Goal: Task Accomplishment & Management: Use online tool/utility

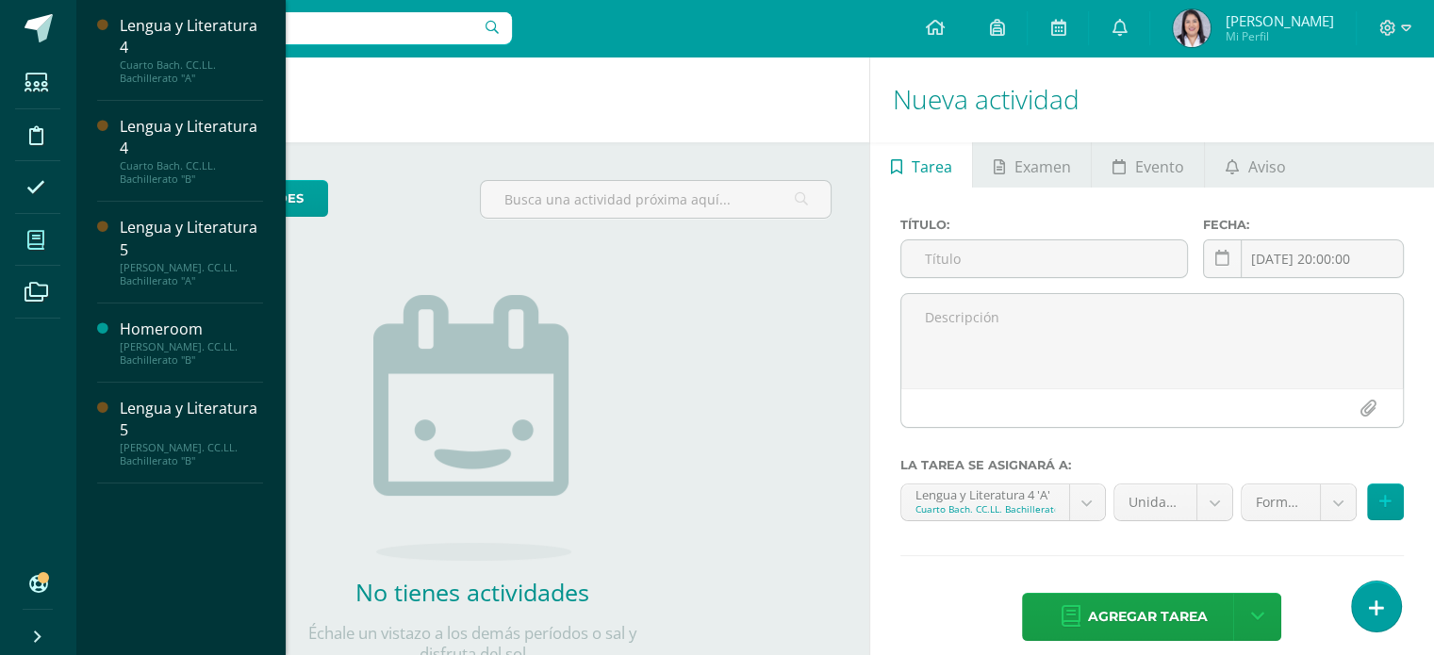
click at [26, 229] on span at bounding box center [36, 240] width 42 height 42
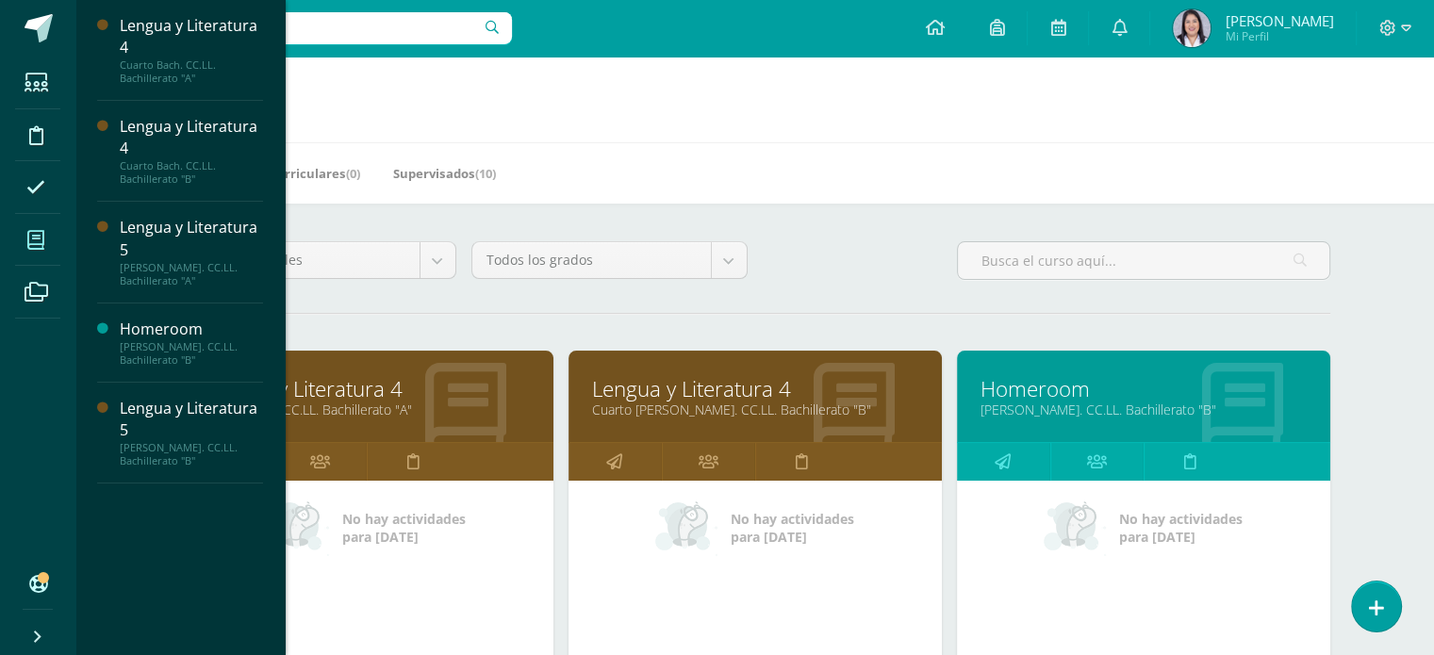
scroll to position [289, 0]
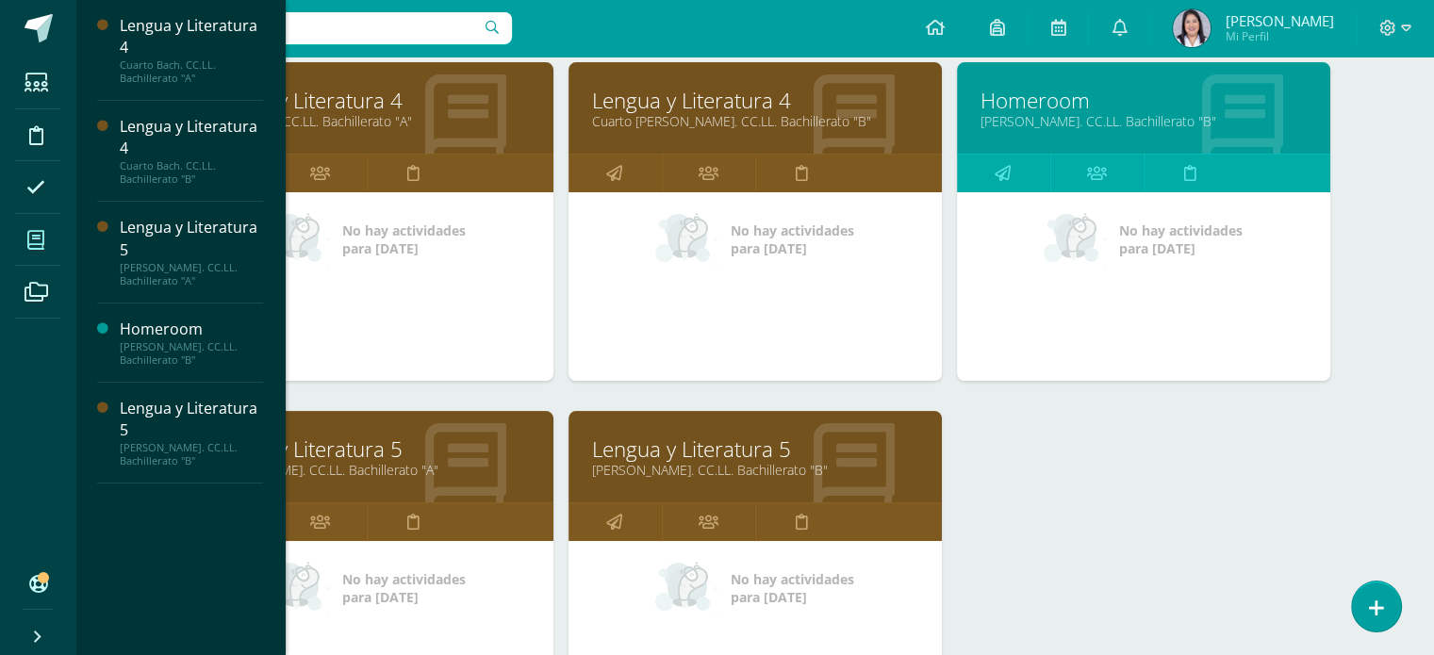
click at [1061, 474] on div "Lengua y Literatura 4 Cuarto Bach. CC.LL. Bachillerato "A" No hay actividades p…" at bounding box center [756, 411] width 1166 height 698
click at [1103, 471] on div "Lengua y Literatura 4 Cuarto Bach. CC.LL. Bachillerato "A" No hay actividades p…" at bounding box center [756, 411] width 1166 height 698
click at [400, 527] on link at bounding box center [413, 523] width 93 height 38
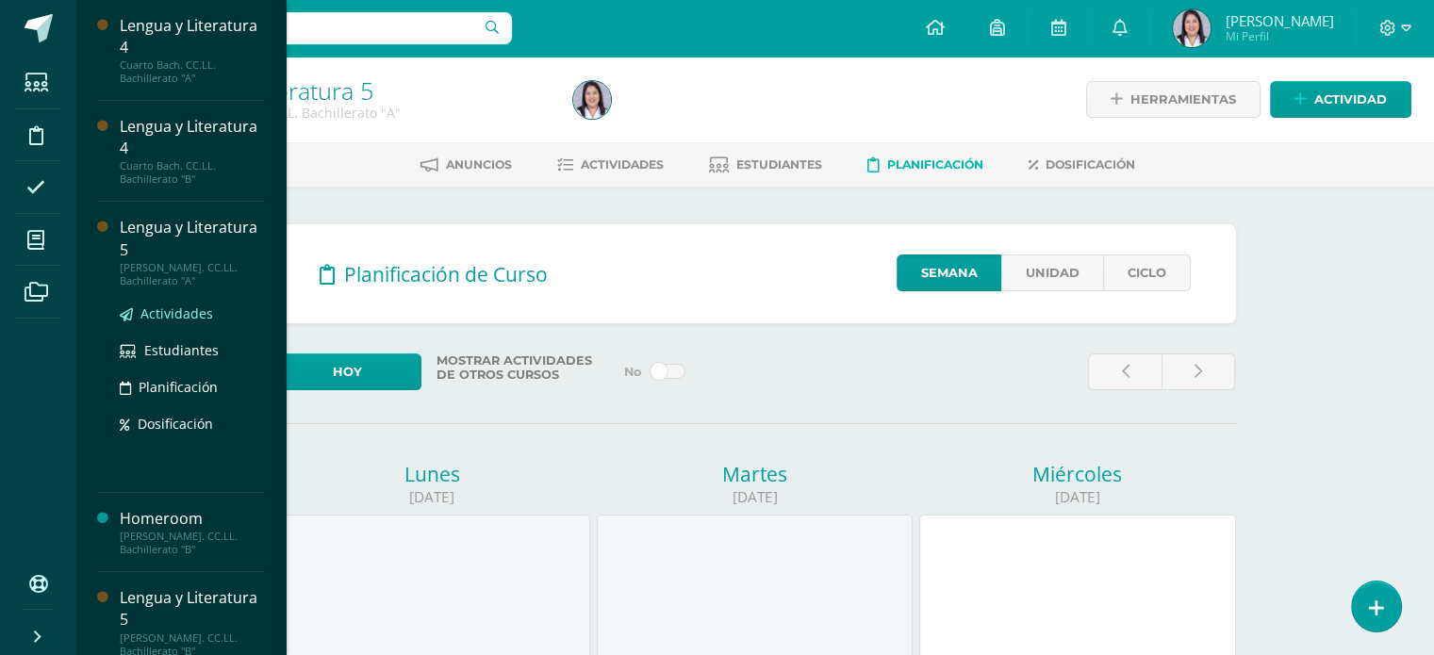
click at [156, 311] on span "Actividades" at bounding box center [177, 314] width 73 height 18
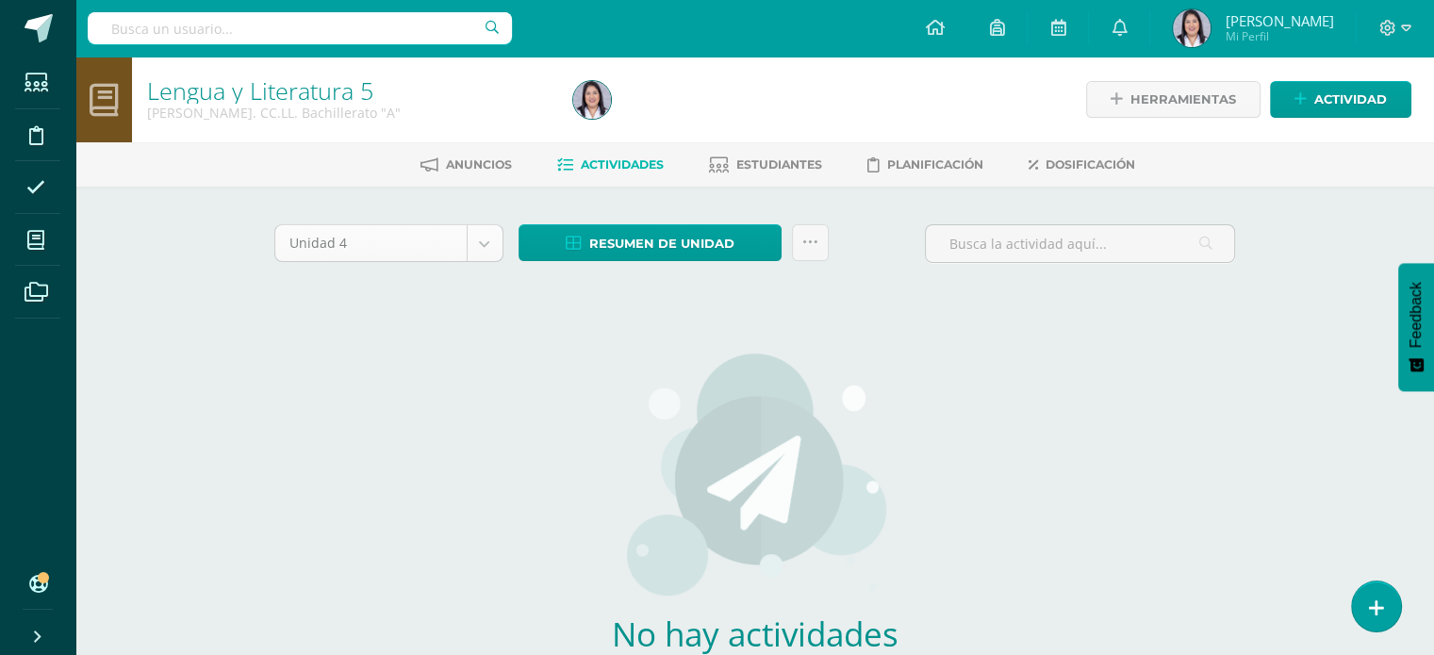
click at [479, 255] on body "Estudiantes Disciplina Asistencia Mis cursos Archivos Soporte Ayuda Reportar un…" at bounding box center [717, 405] width 1434 height 810
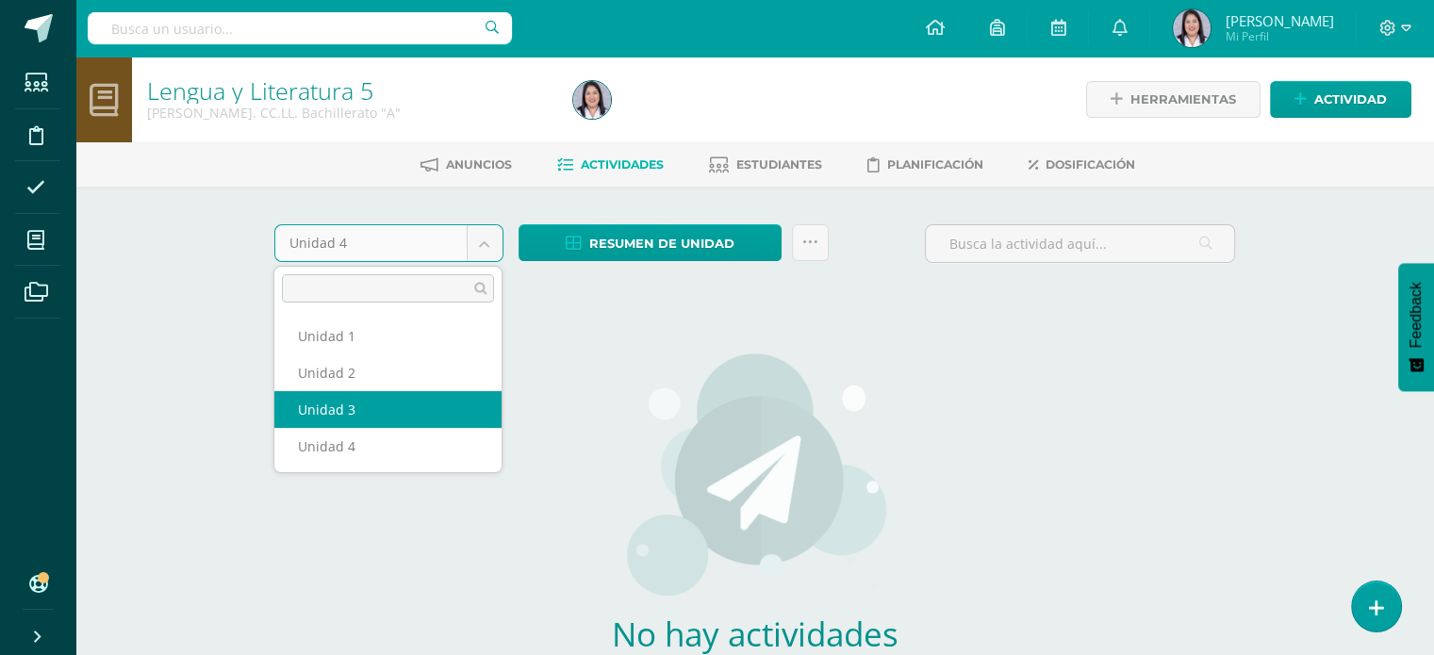
select select "Unidad 3"
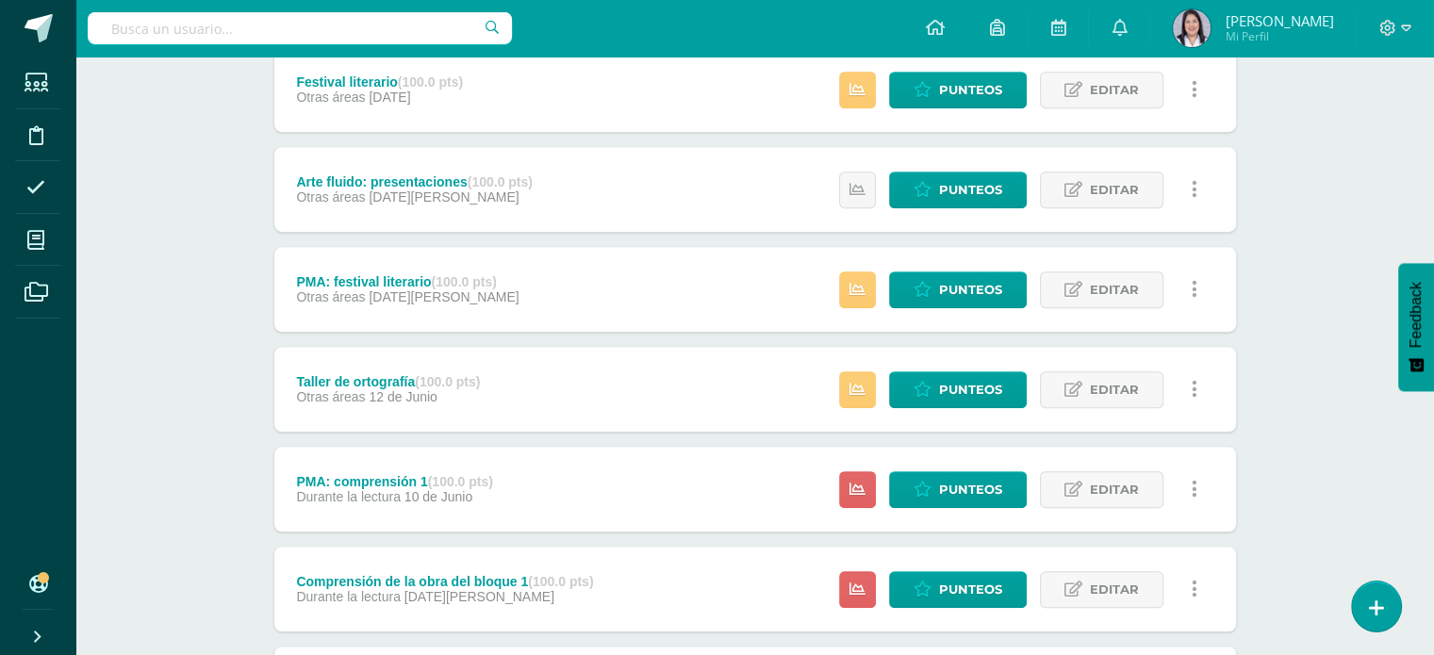
scroll to position [1249, 0]
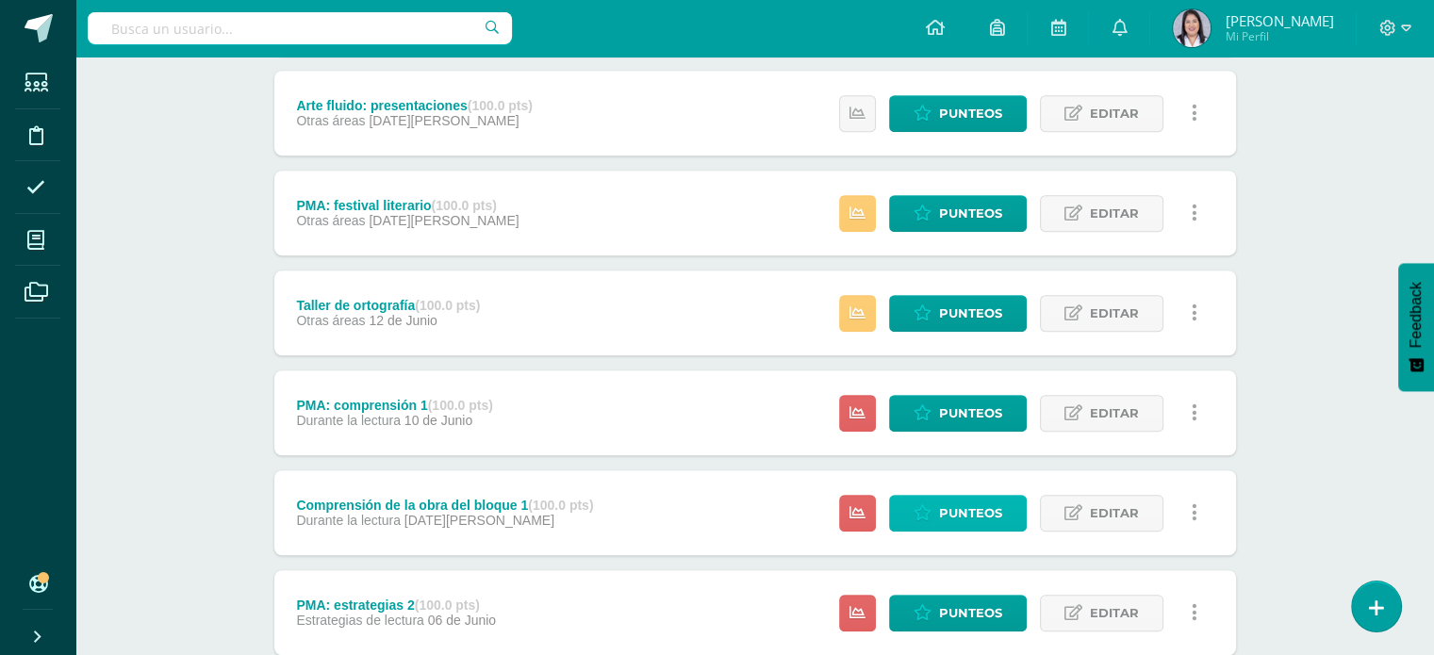
click at [943, 511] on span "Punteos" at bounding box center [970, 513] width 63 height 35
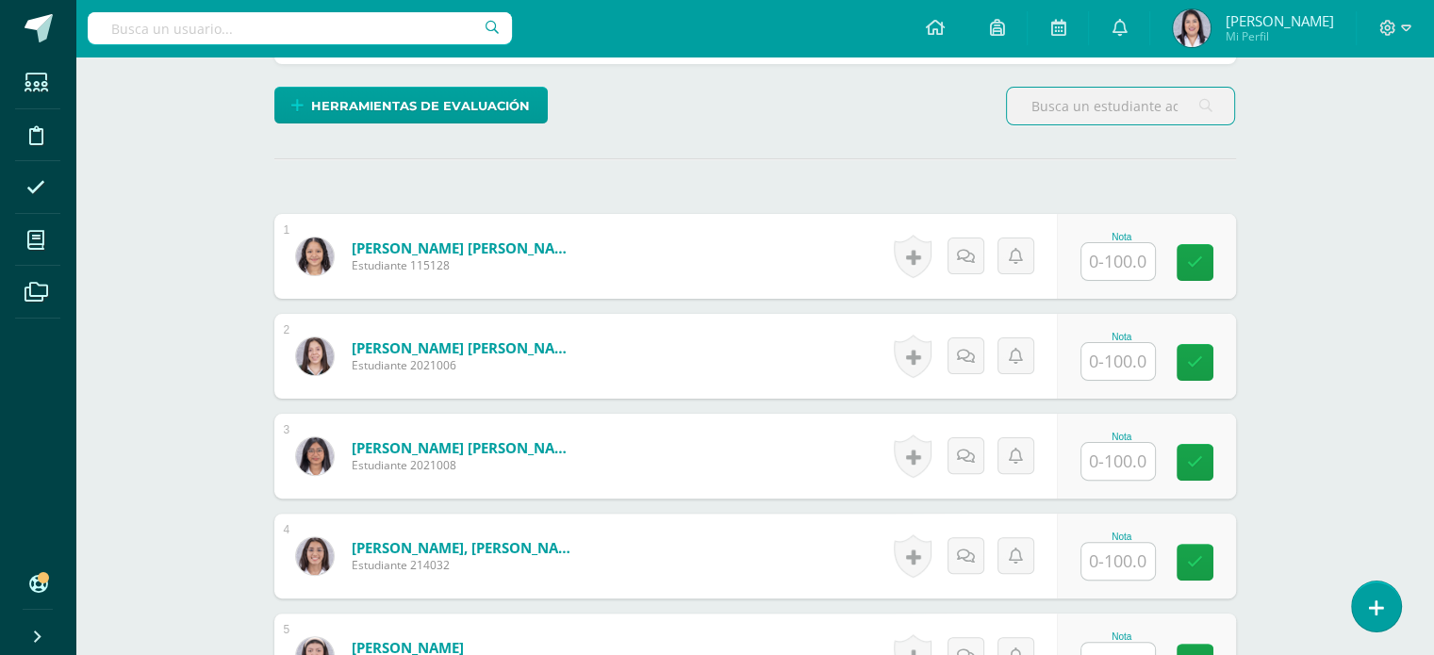
scroll to position [442, 0]
click at [1134, 265] on input "text" at bounding box center [1119, 260] width 74 height 37
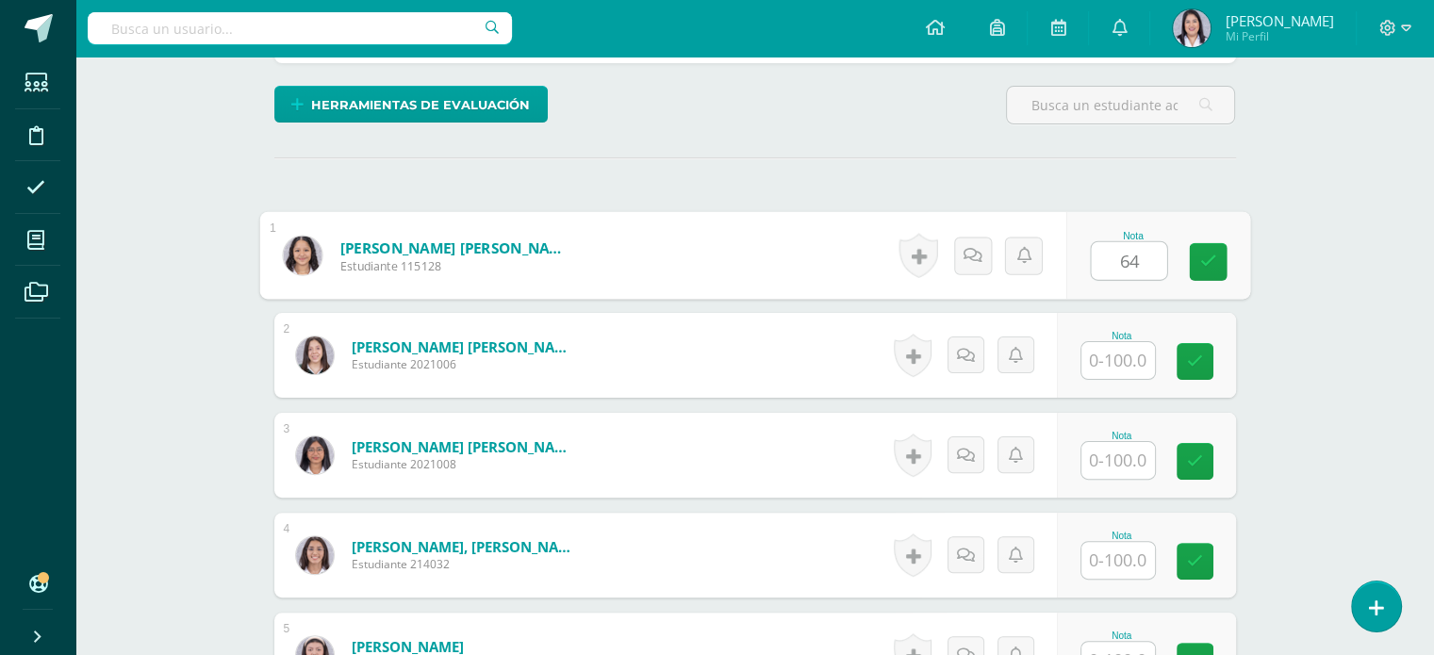
type input "64"
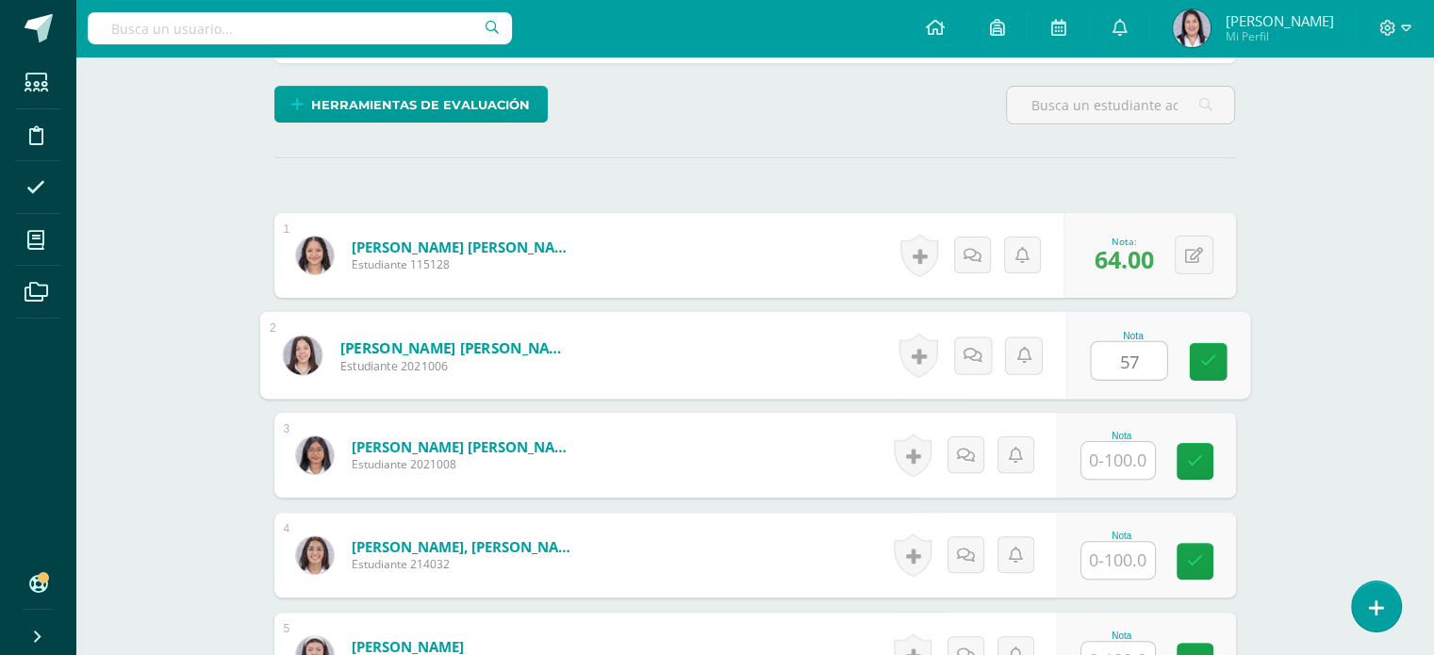
type input "57"
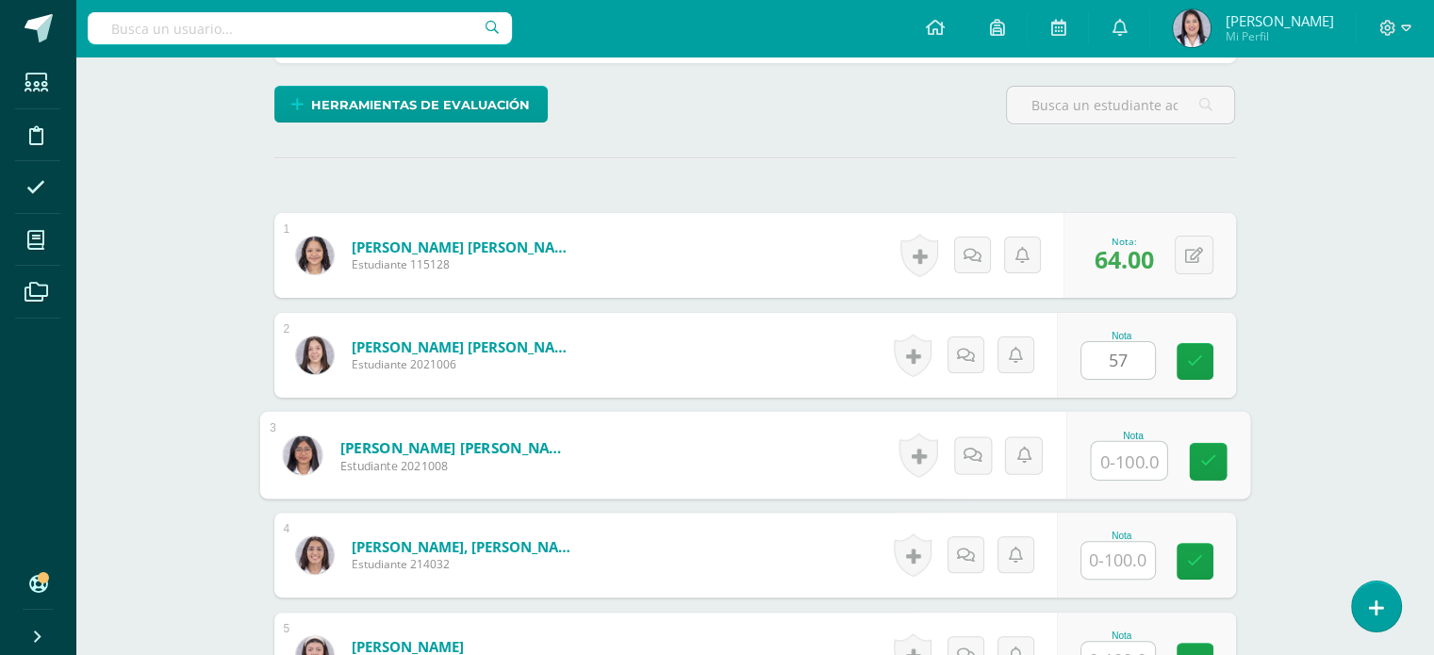
type input "5"
type input "62"
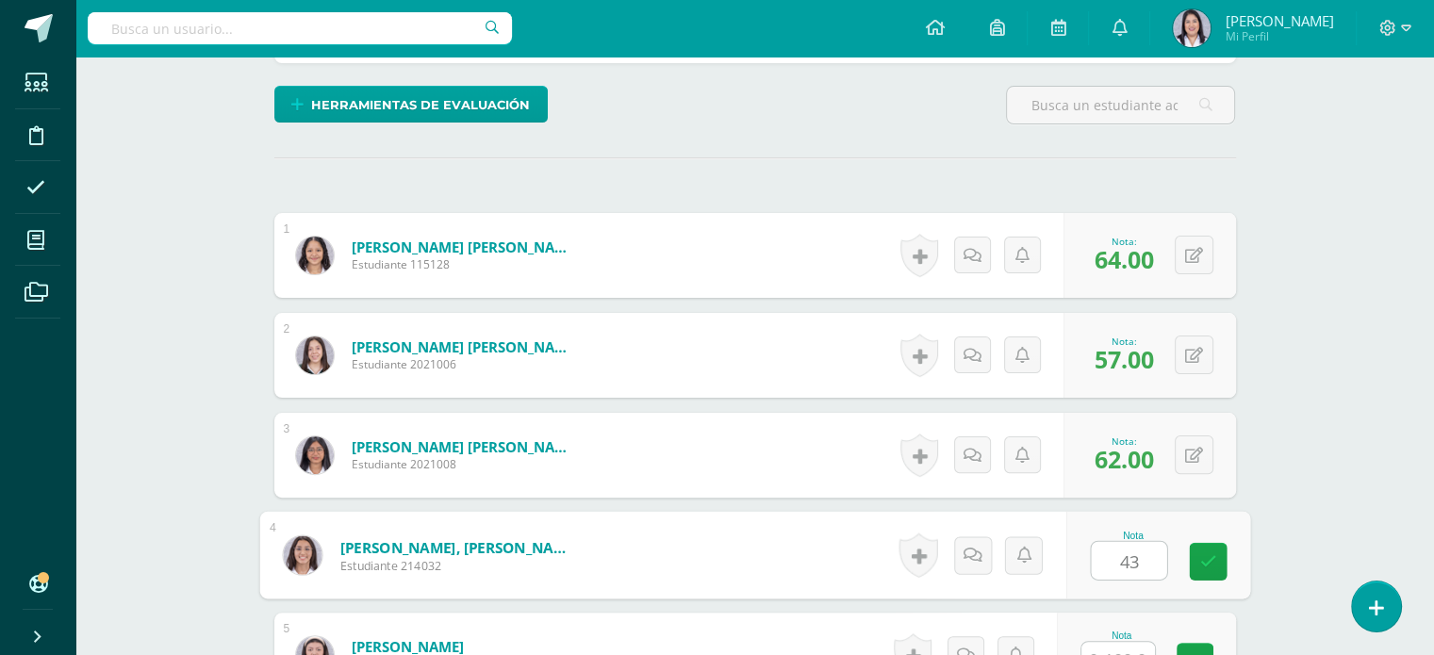
type input "43"
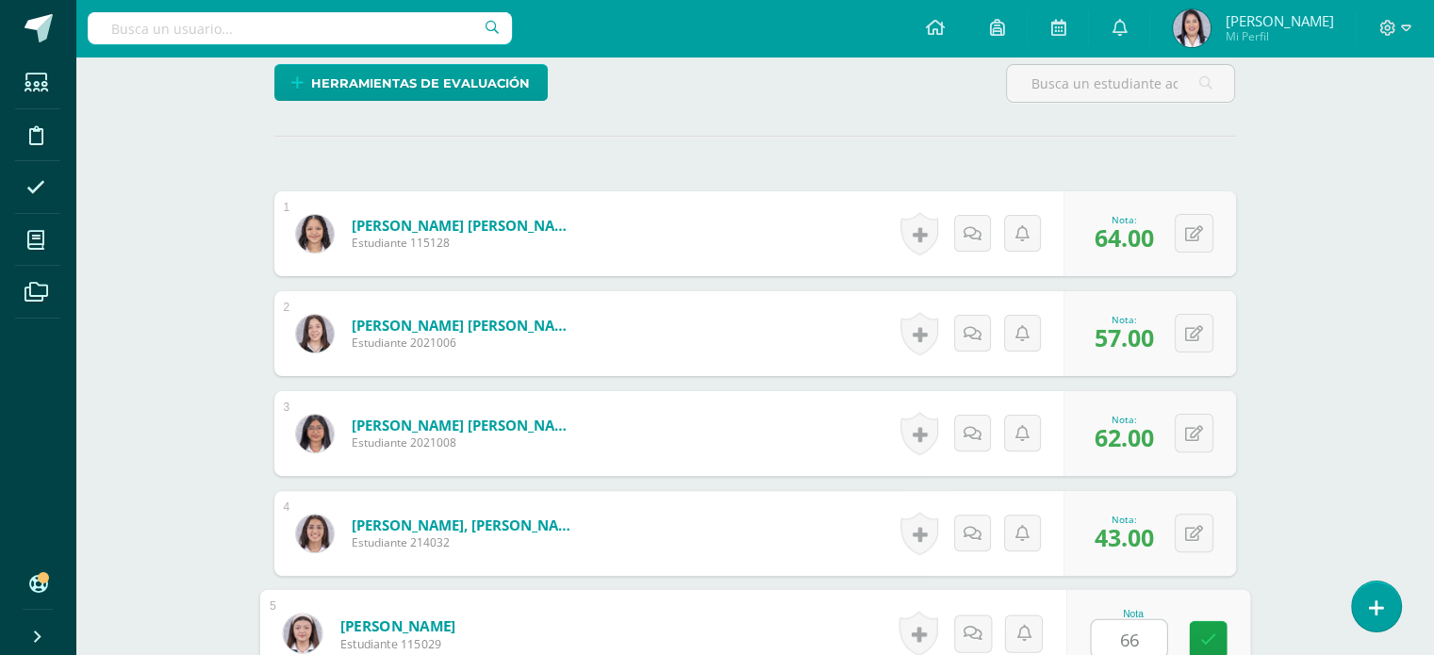
type input "66"
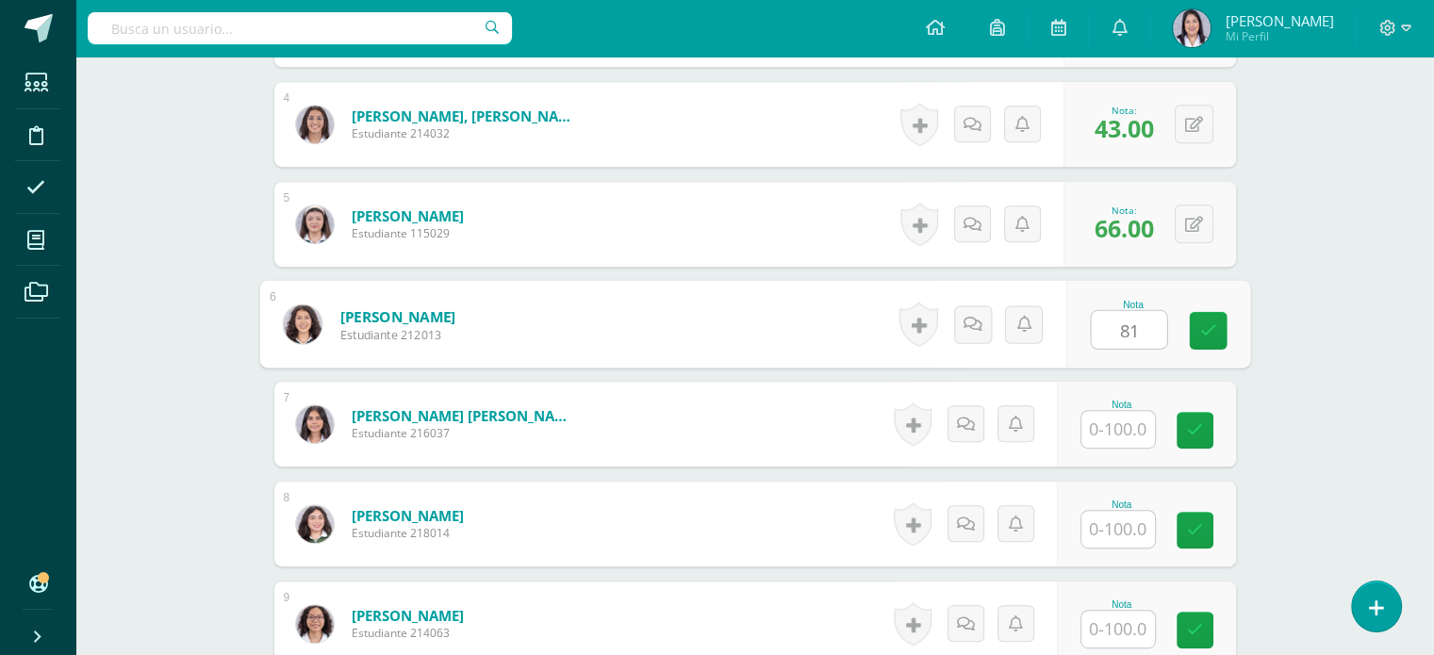
type input "81"
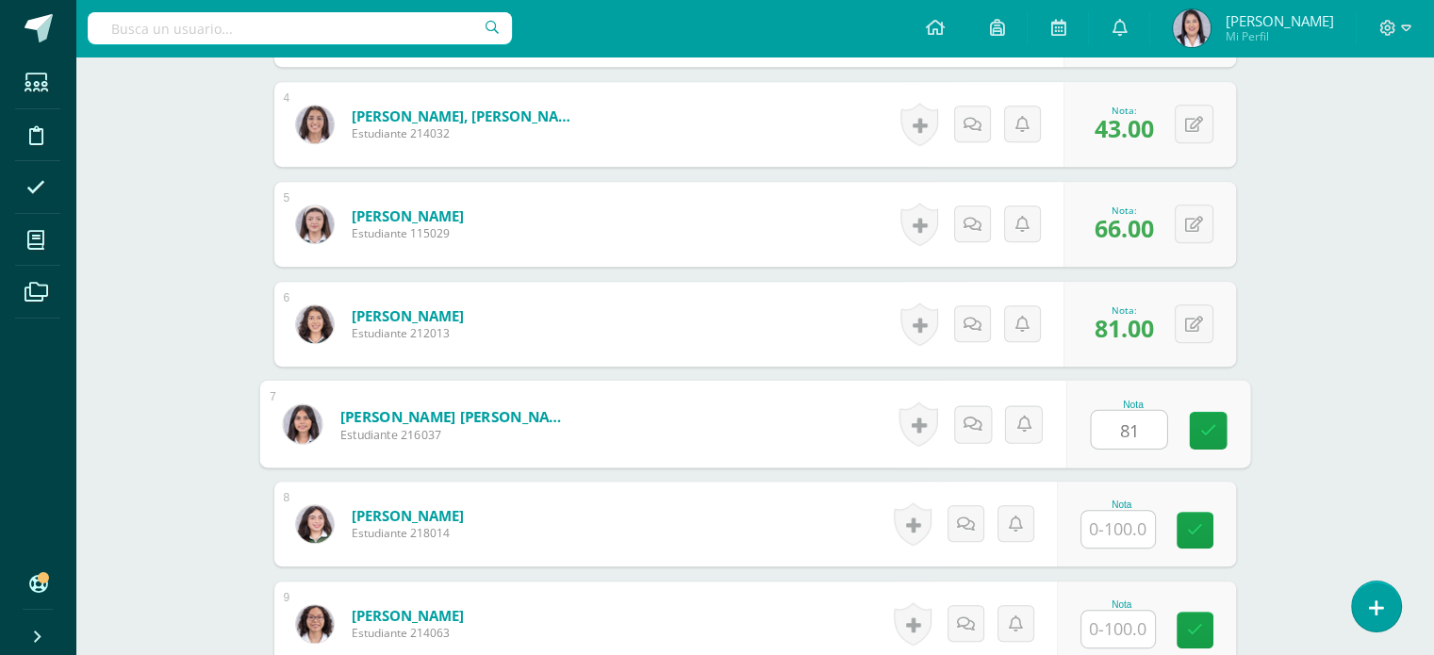
type input "81"
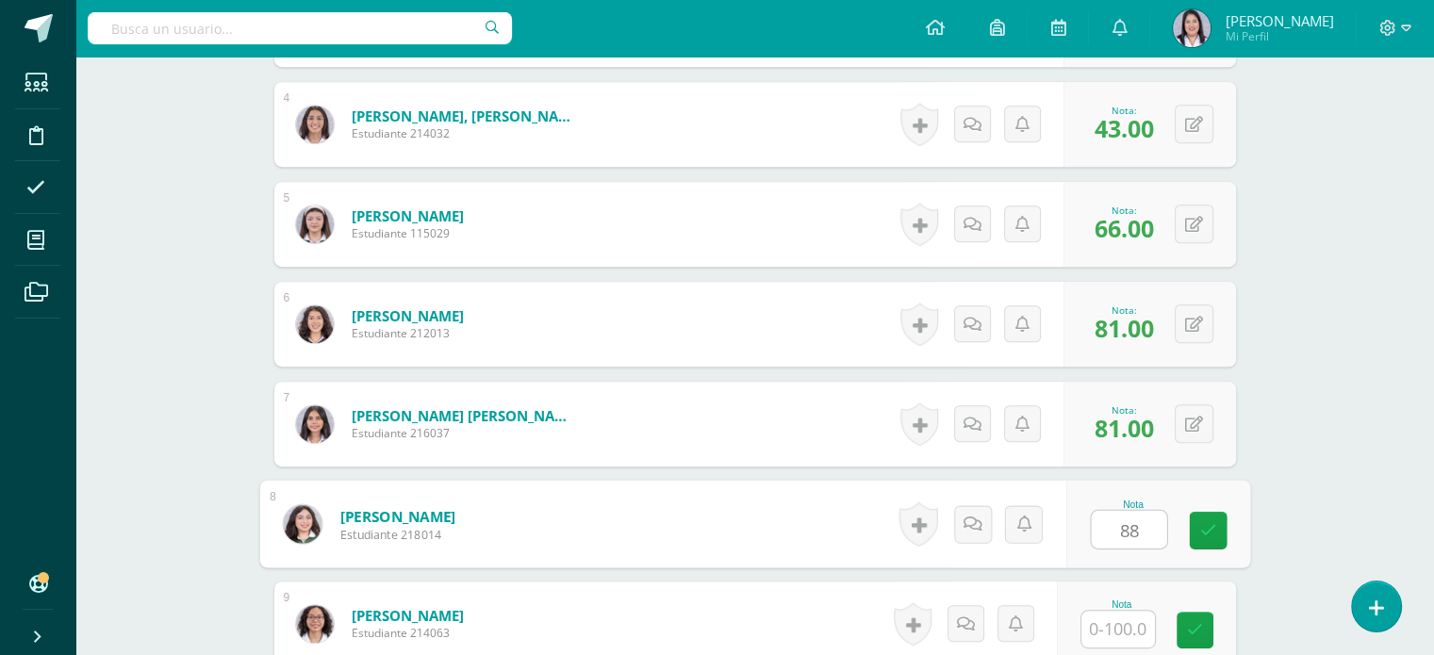
type input "88"
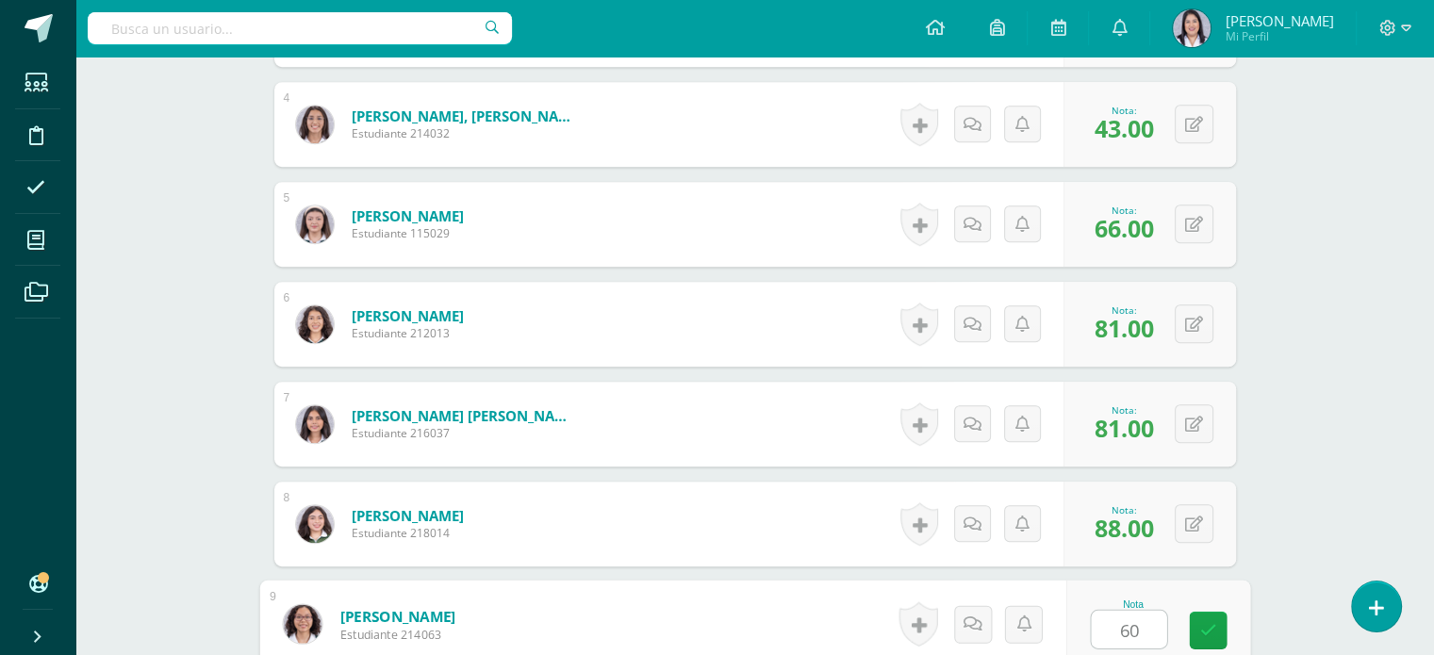
type input "60"
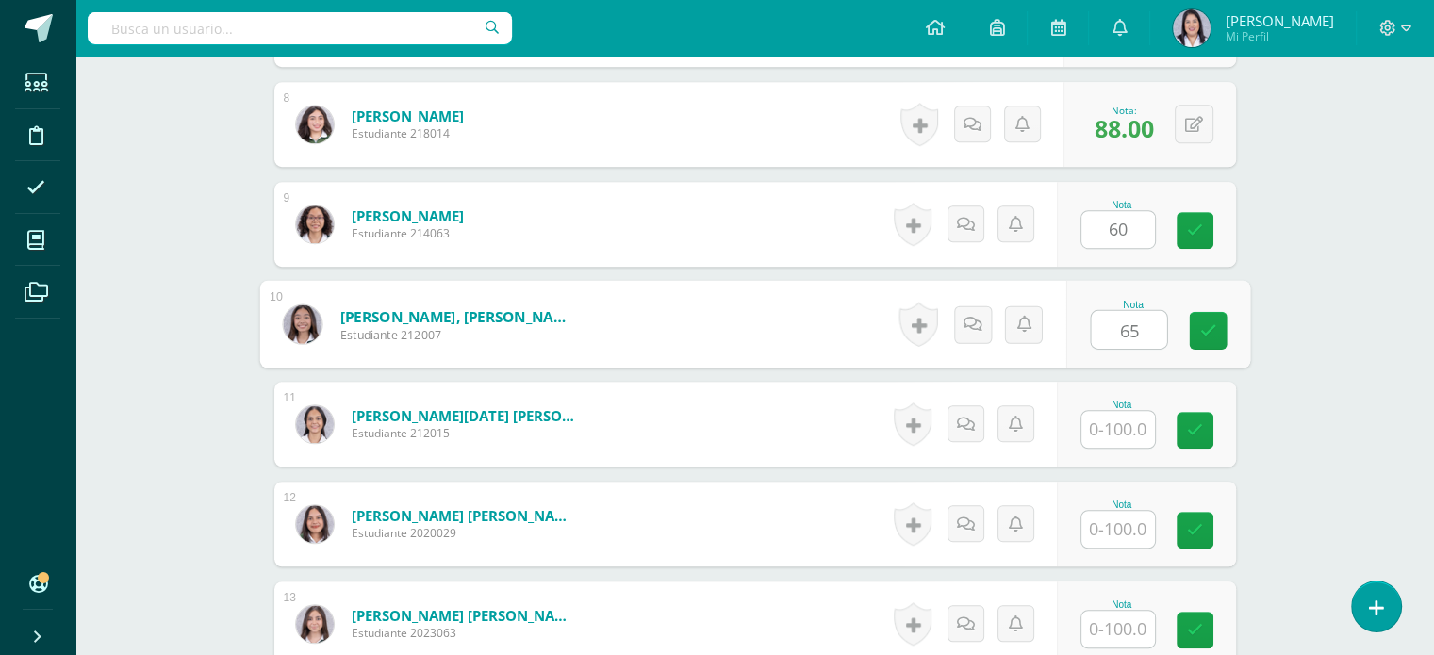
type input "65"
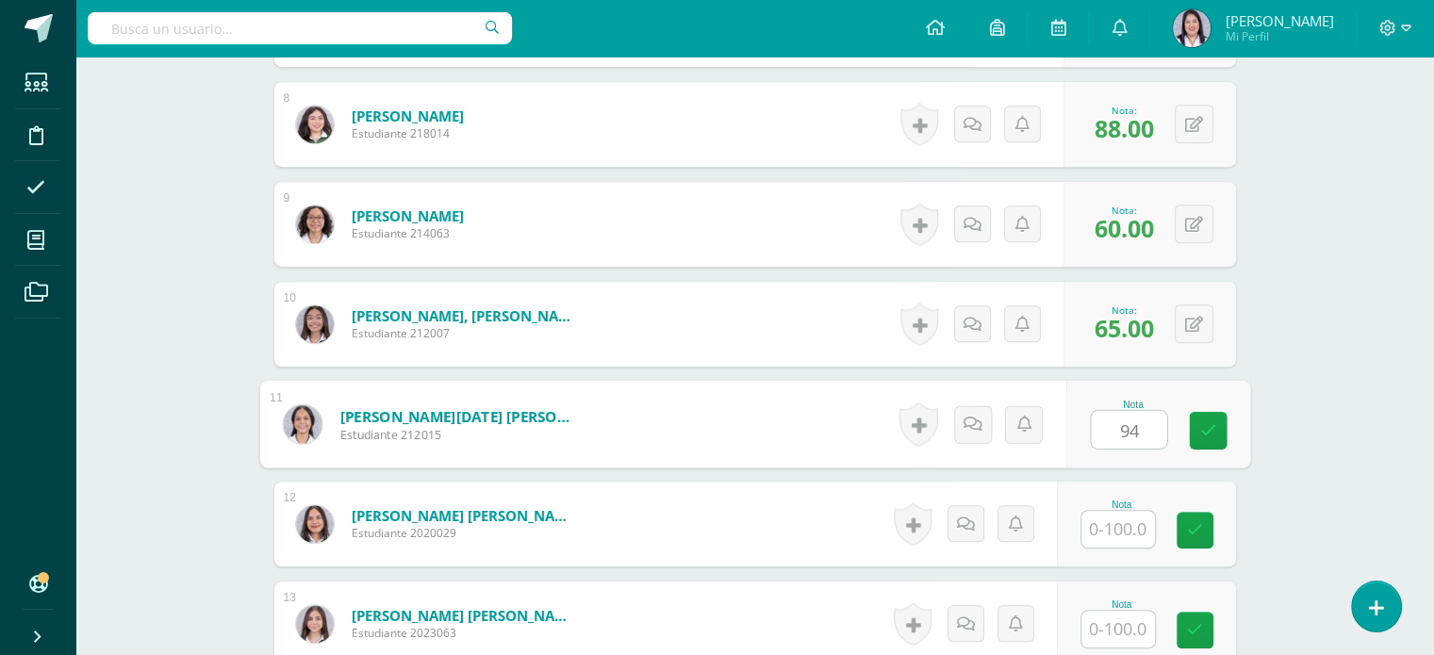
type input "94"
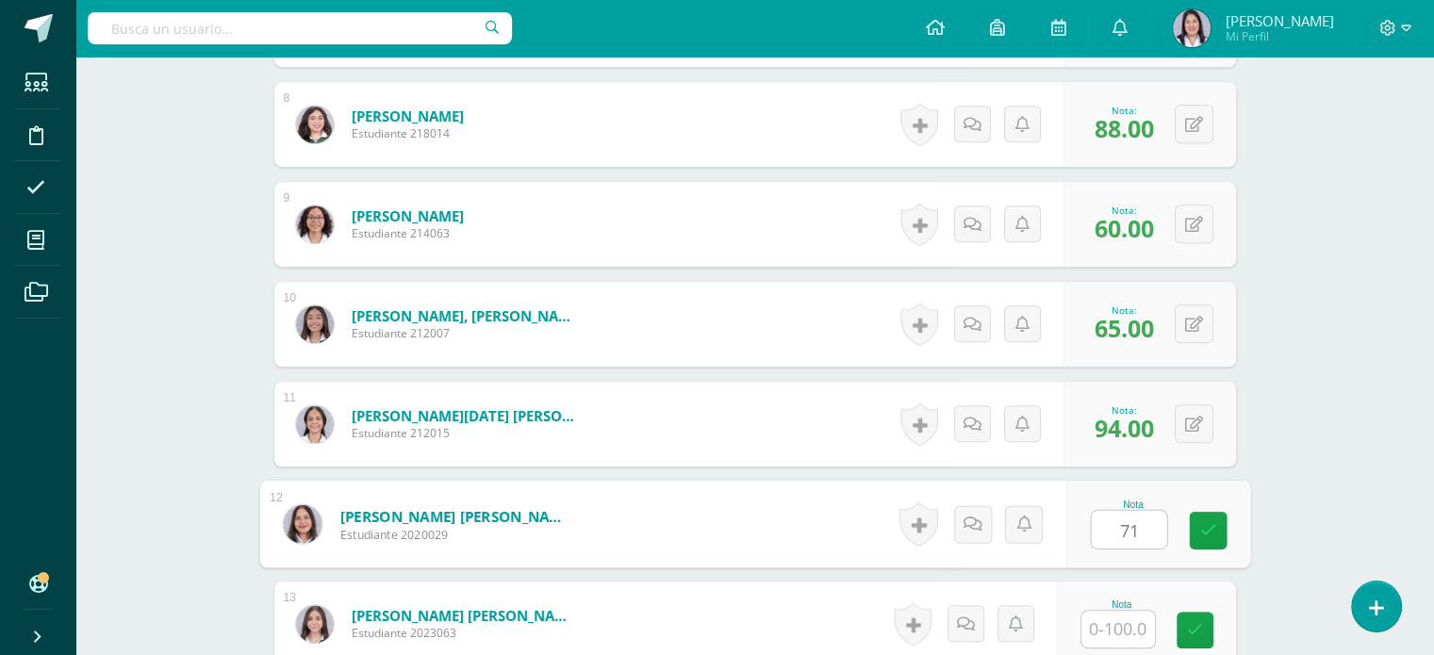
type input "71"
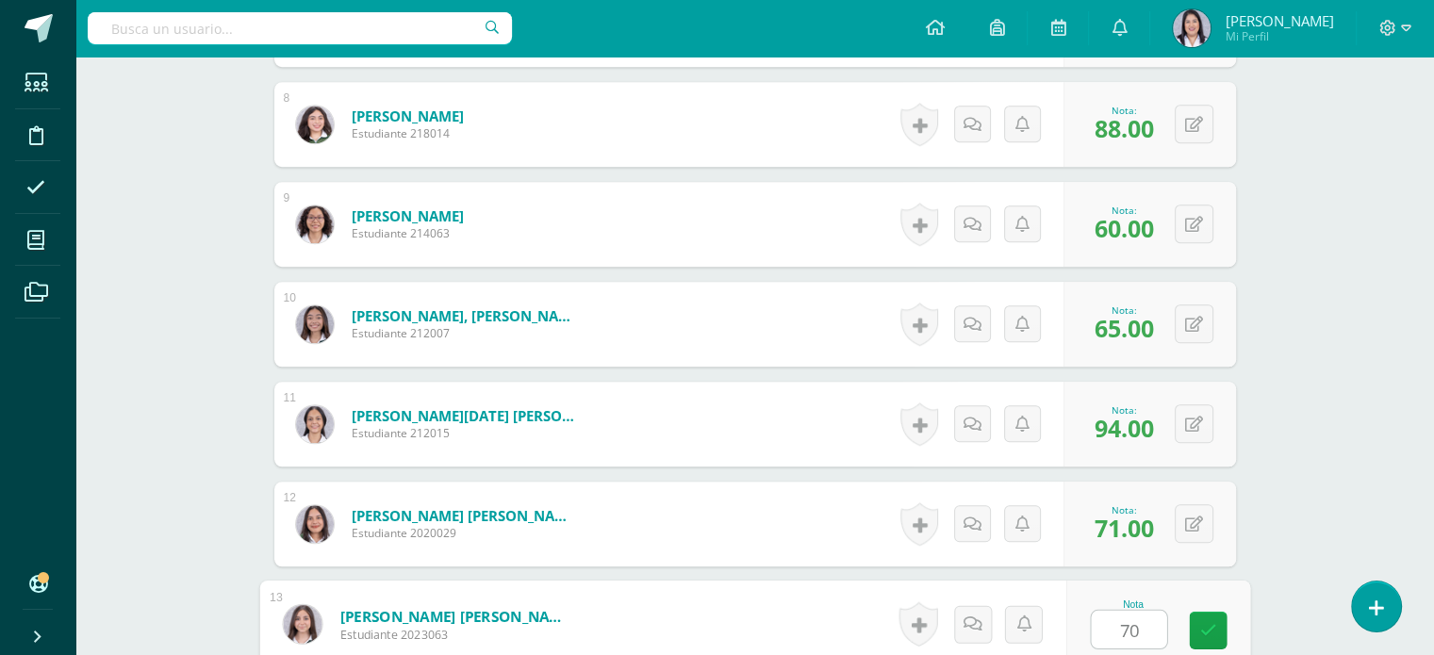
type input "70"
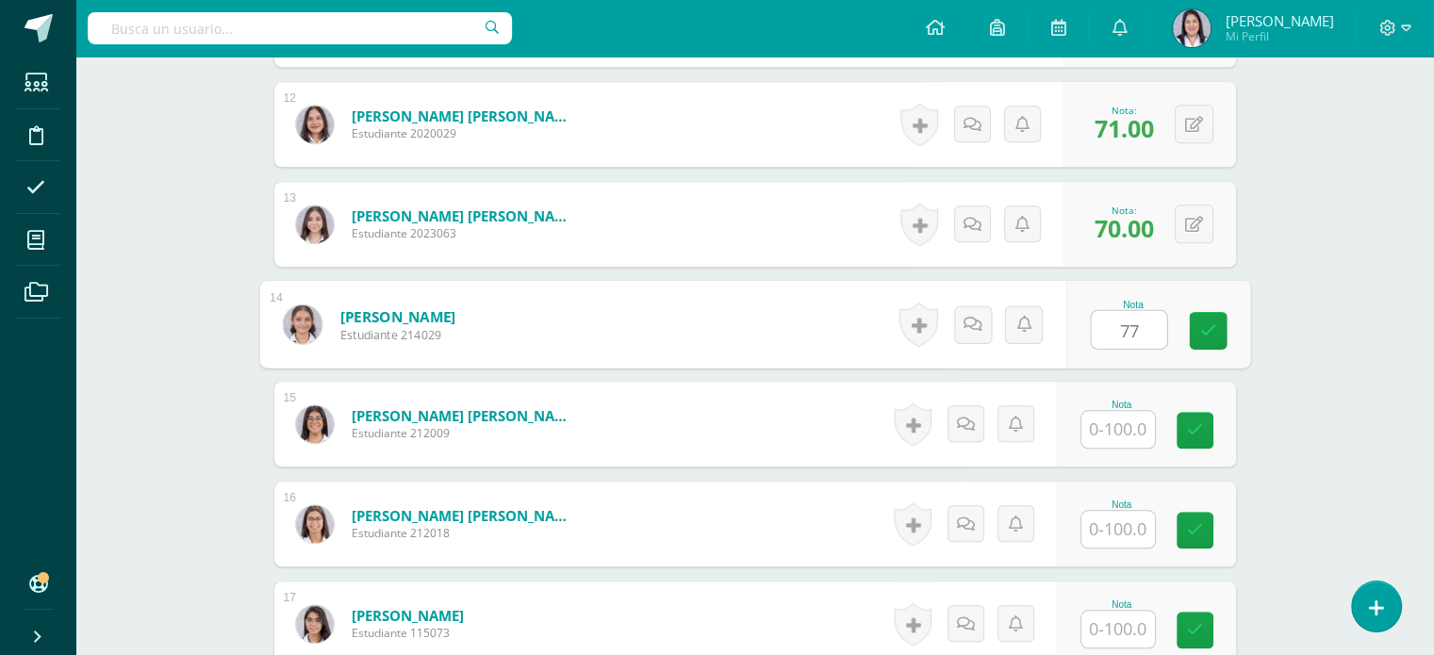
type input "77"
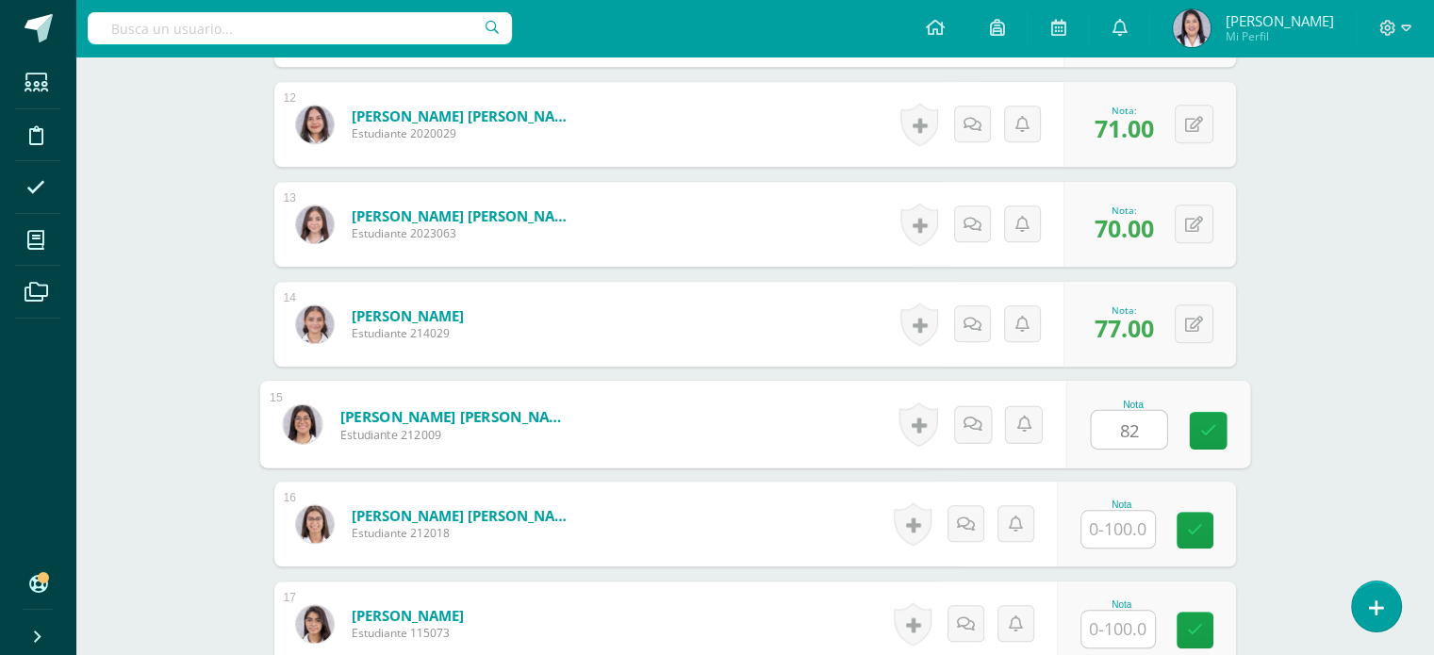
type input "82"
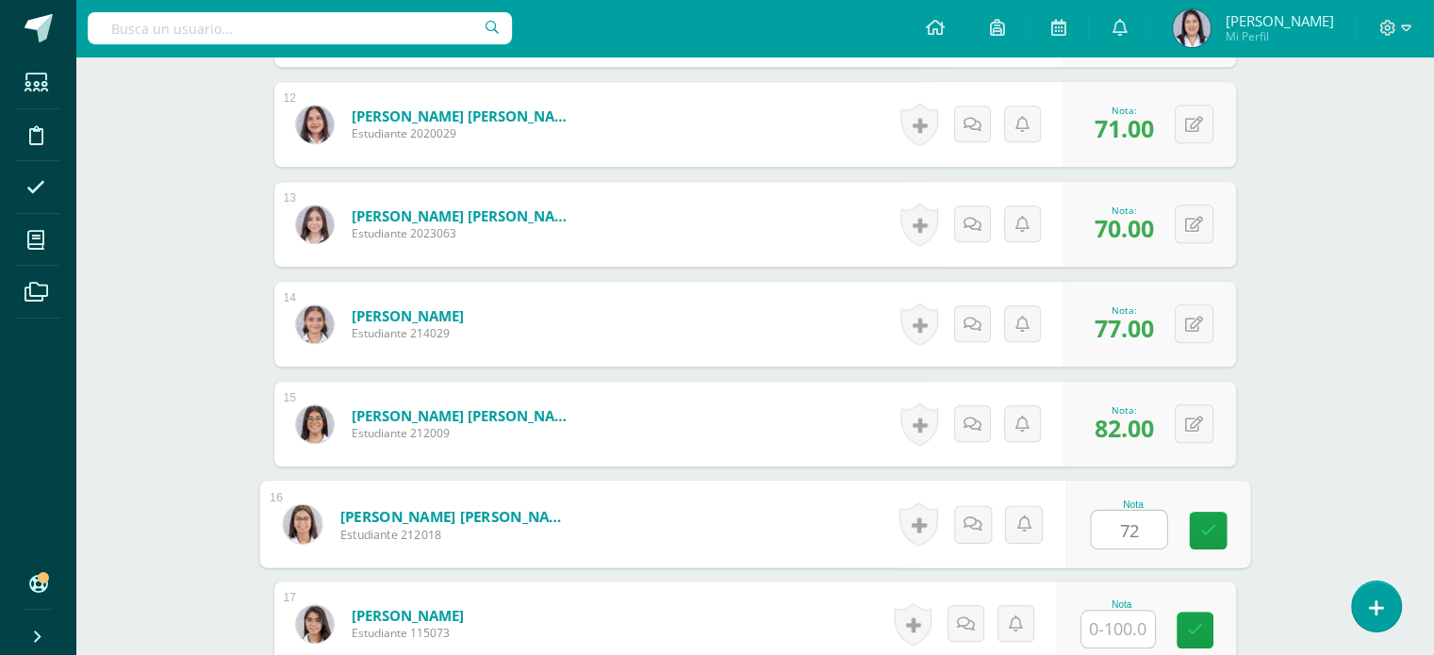
type input "72"
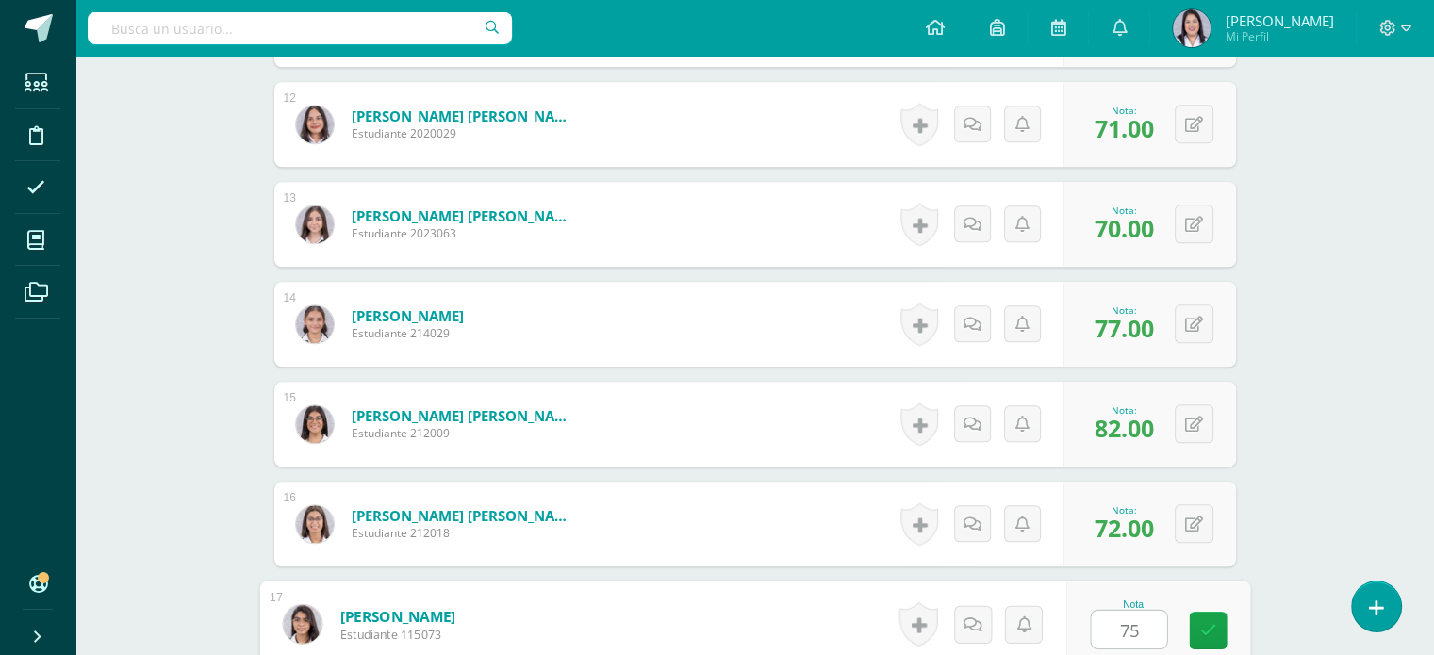
type input "75"
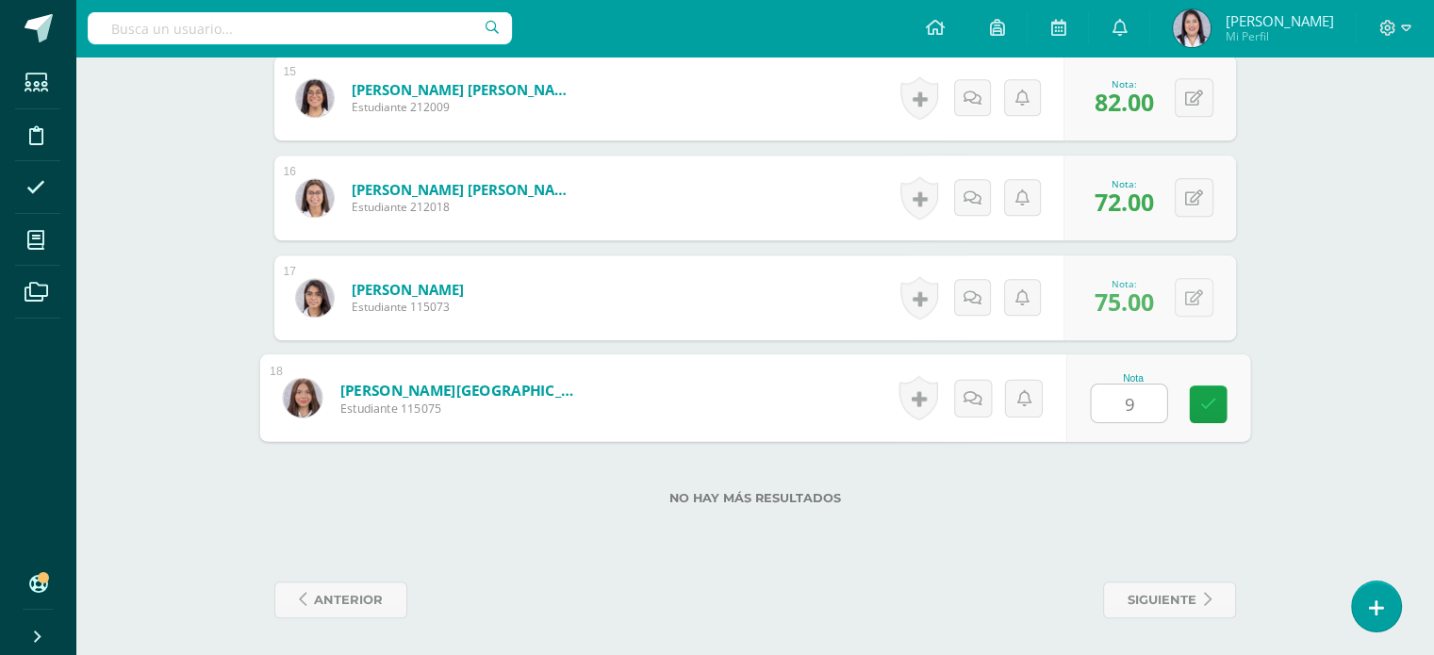
type input "96"
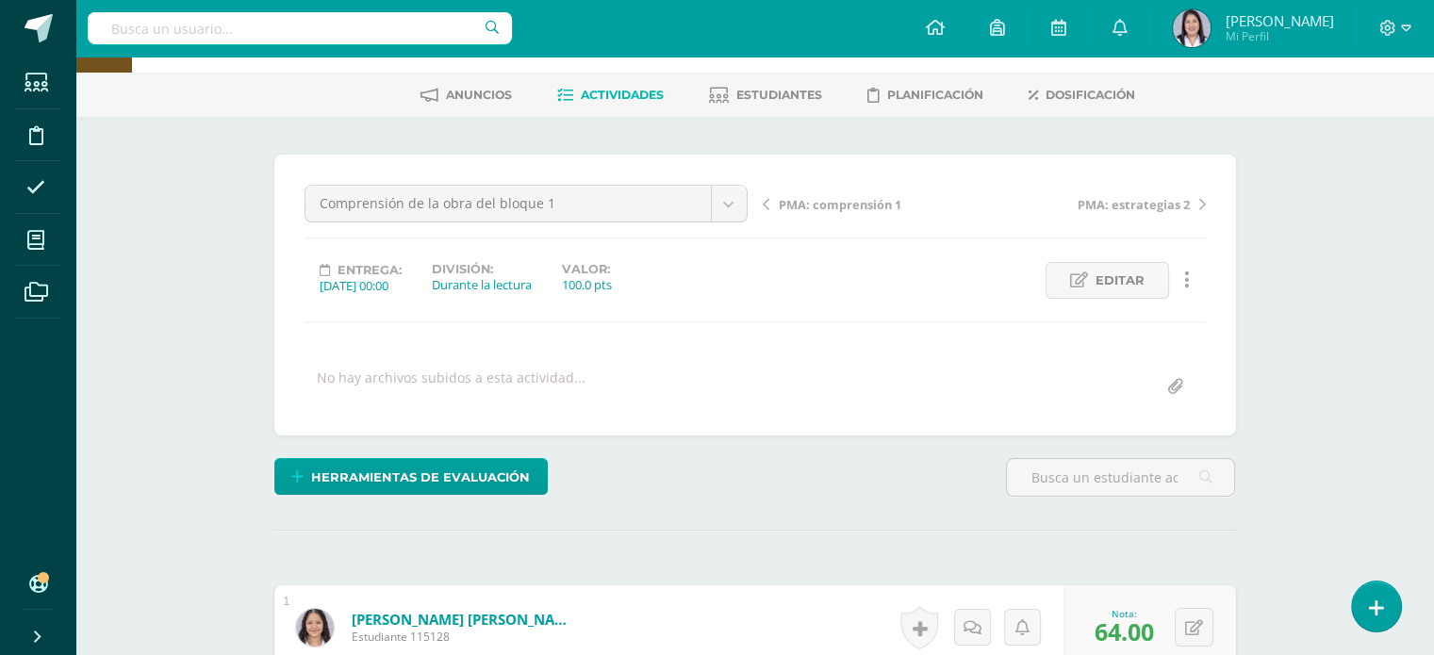
scroll to position [0, 0]
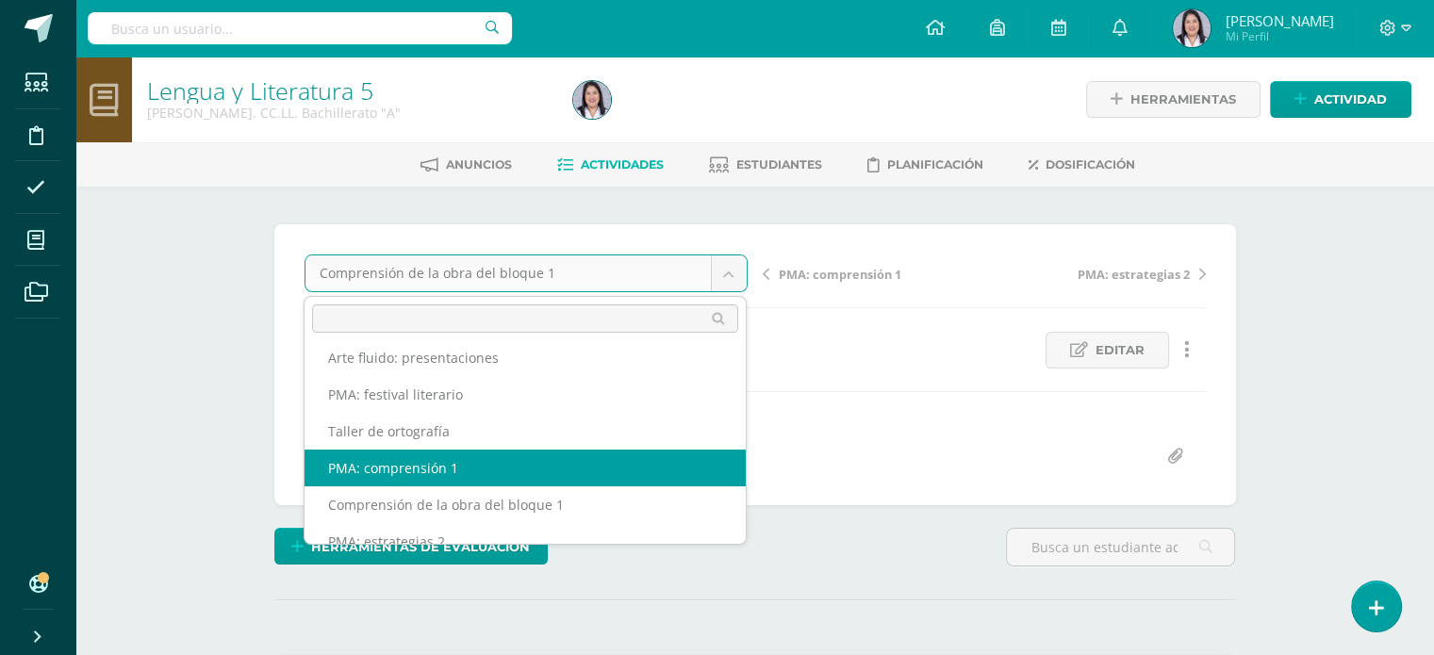
scroll to position [340, 0]
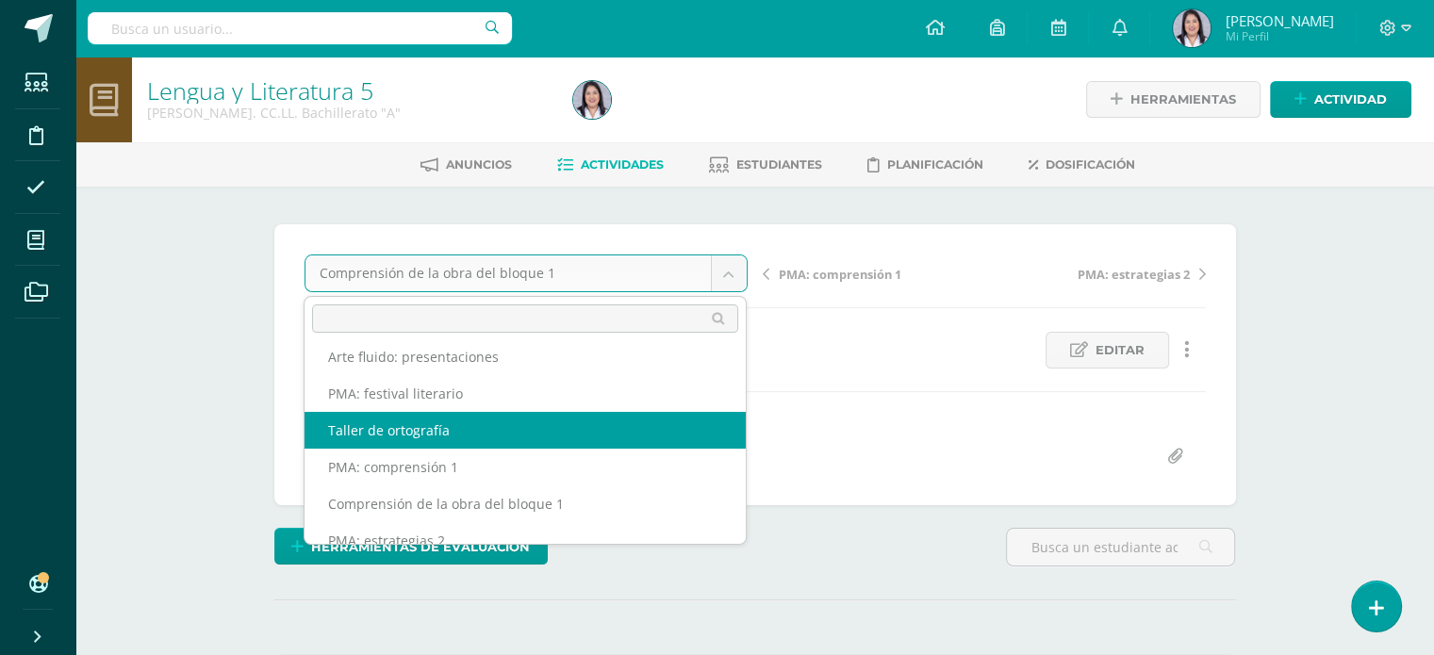
select select "/dashboard/teacher/grade-activity/256913/"
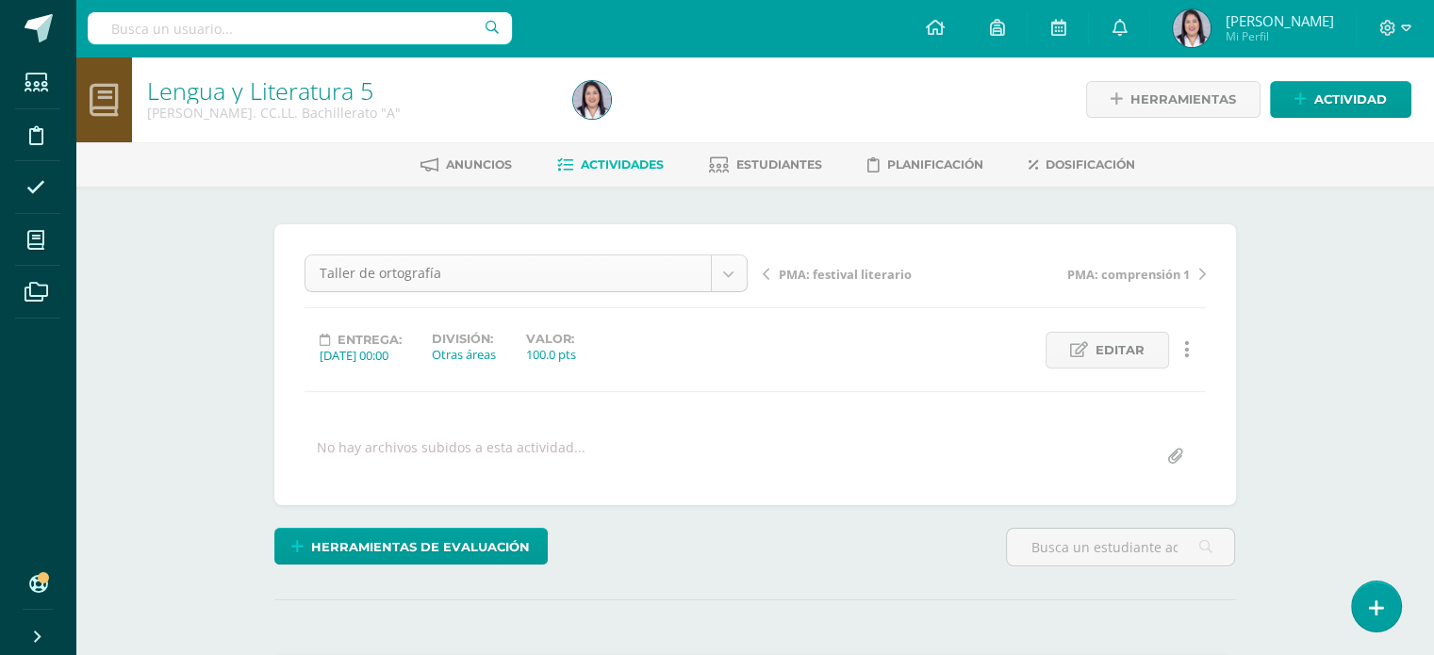
scroll to position [245, 0]
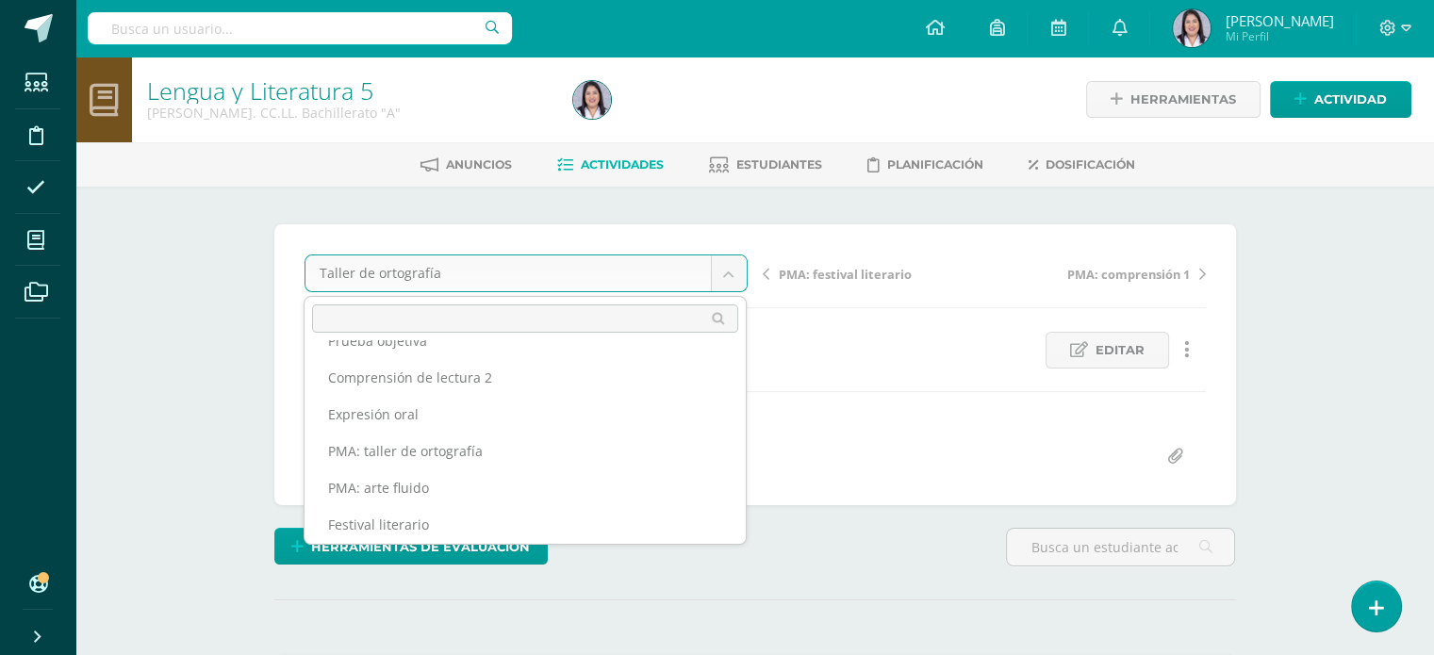
scroll to position [136, 0]
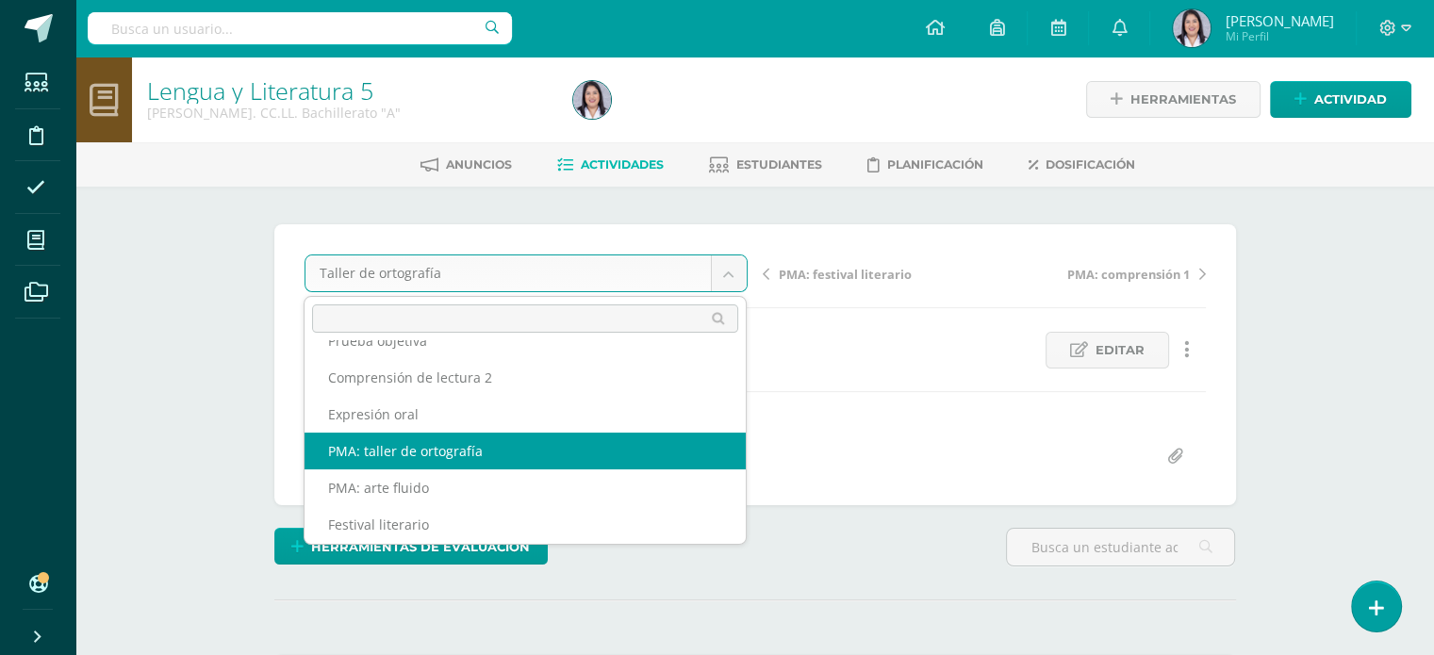
select select "/dashboard/teacher/grade-activity/256915/"
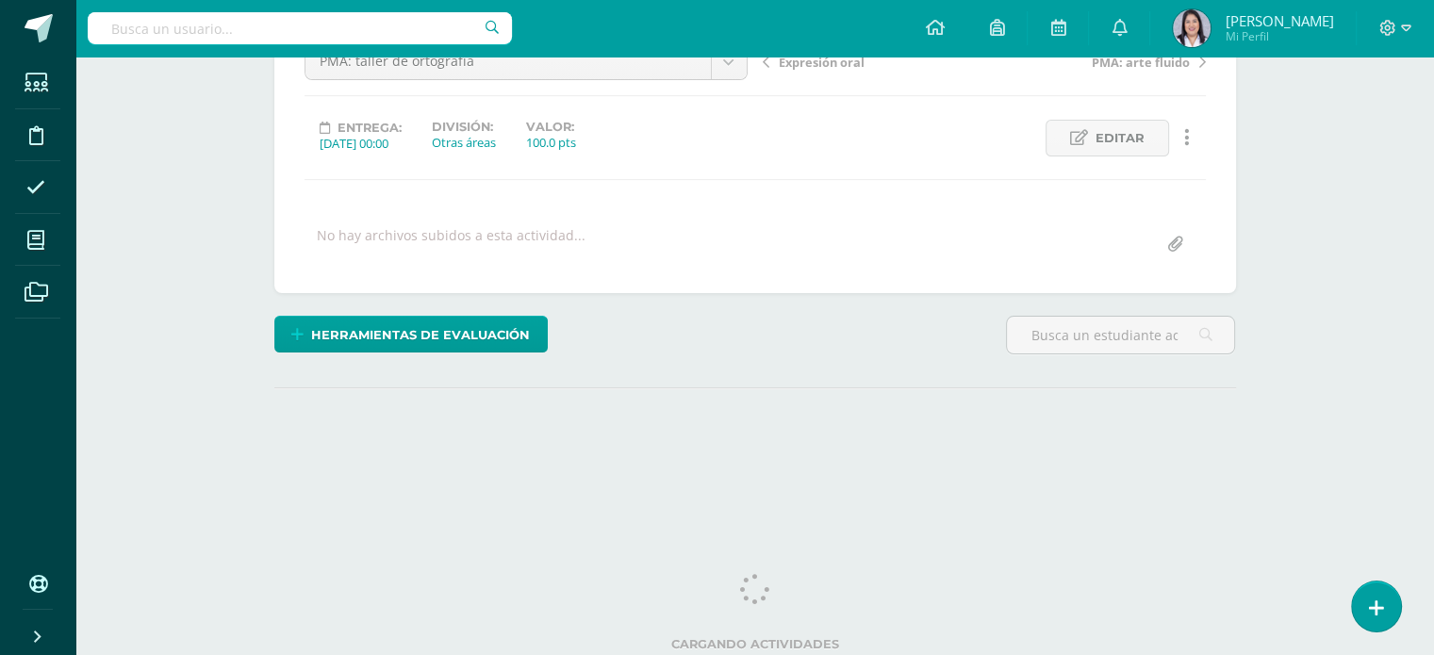
scroll to position [214, 0]
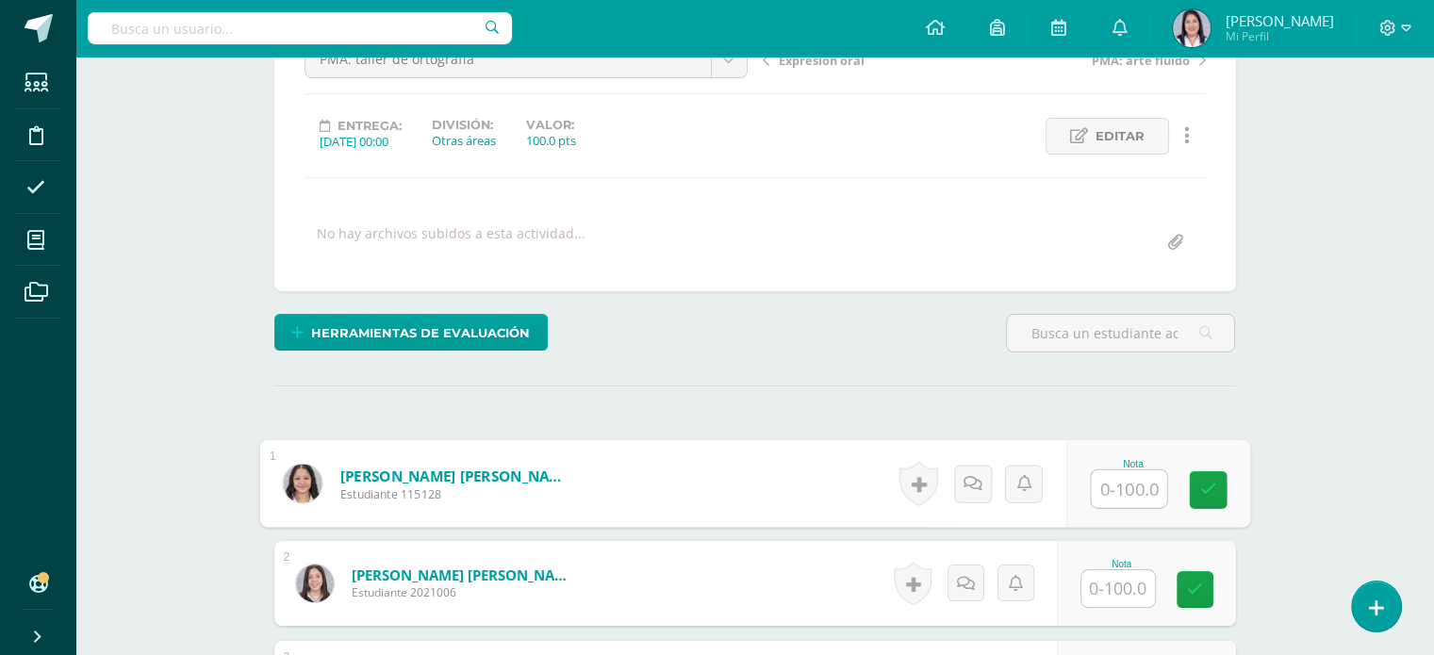
click at [1116, 495] on input "text" at bounding box center [1128, 490] width 75 height 38
type input "95"
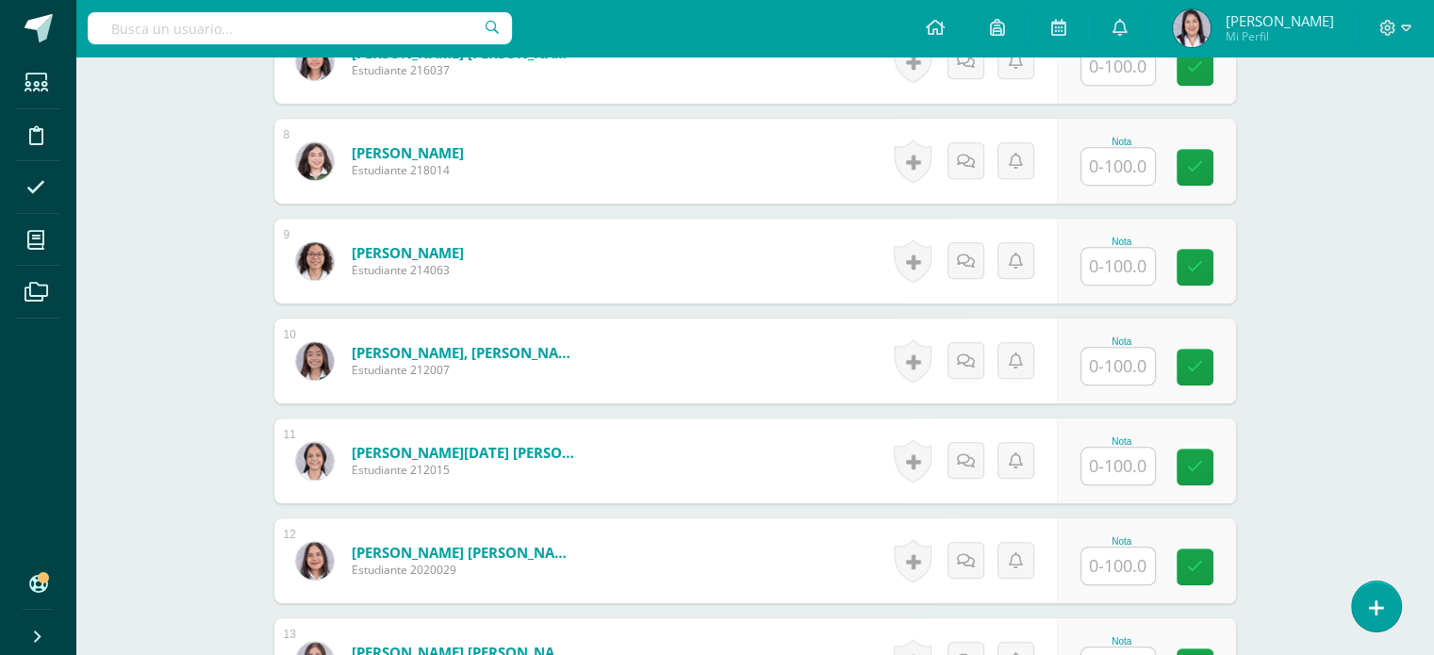
scroll to position [1237, 0]
click at [1142, 569] on input "text" at bounding box center [1119, 565] width 74 height 37
type input "65"
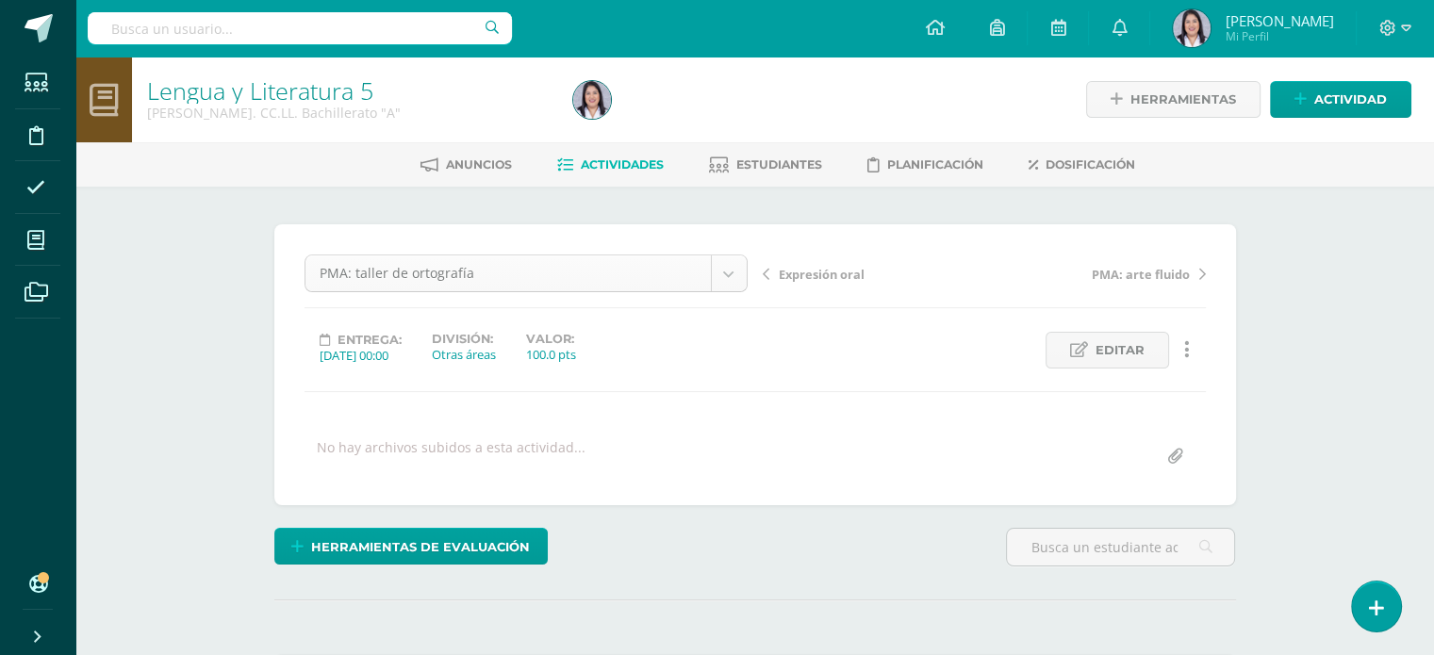
scroll to position [60, 0]
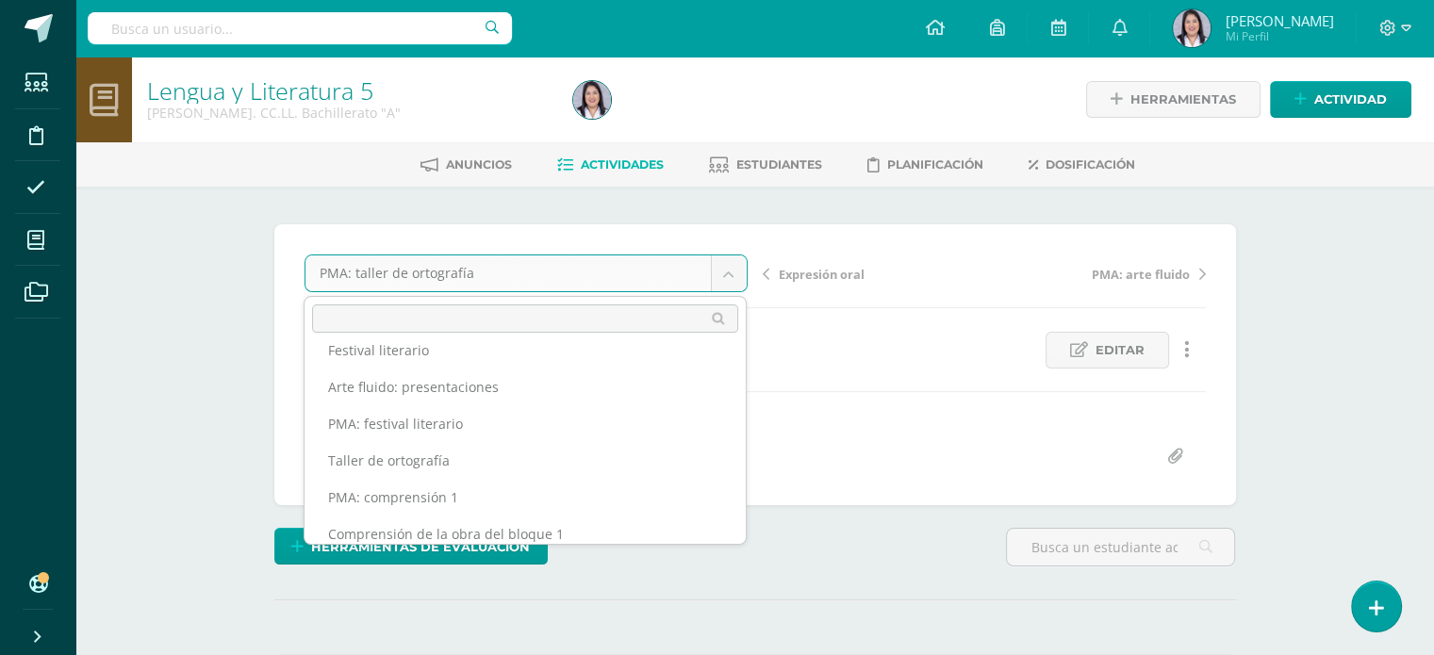
scroll to position [339, 0]
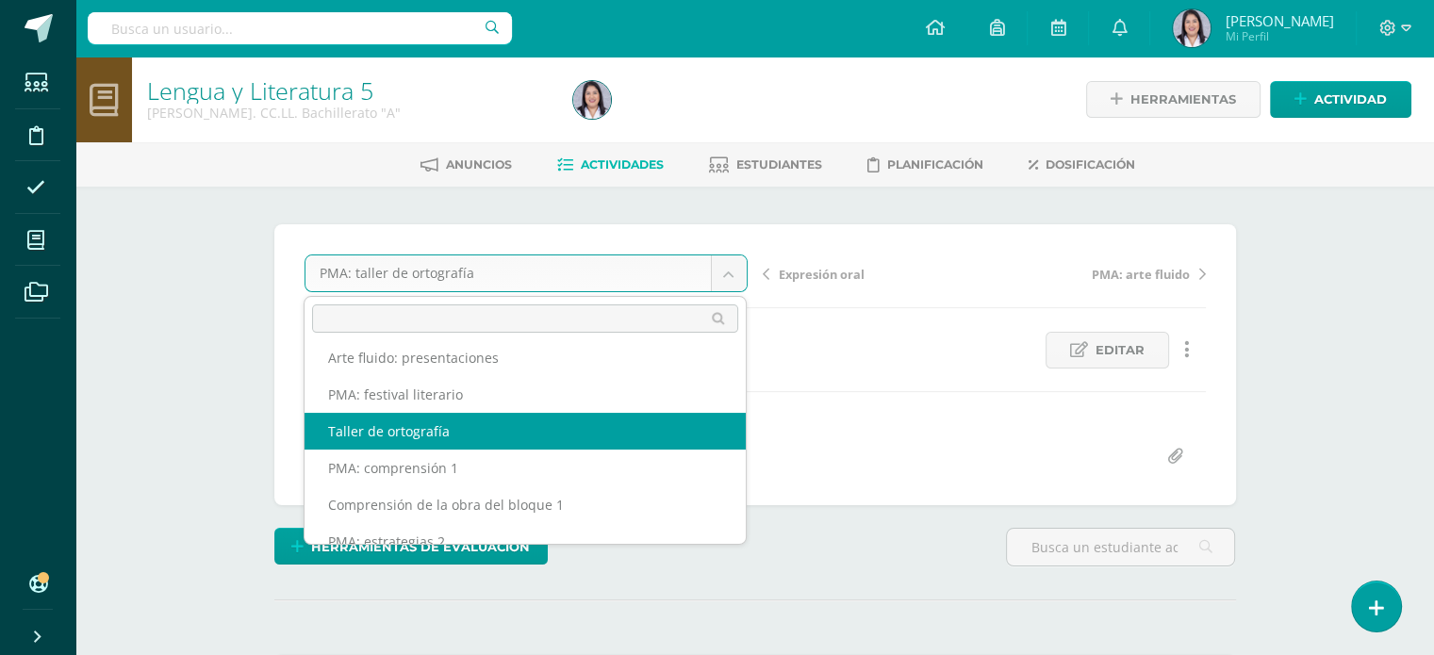
select select "/dashboard/teacher/grade-activity/256913/"
